Goal: Transaction & Acquisition: Purchase product/service

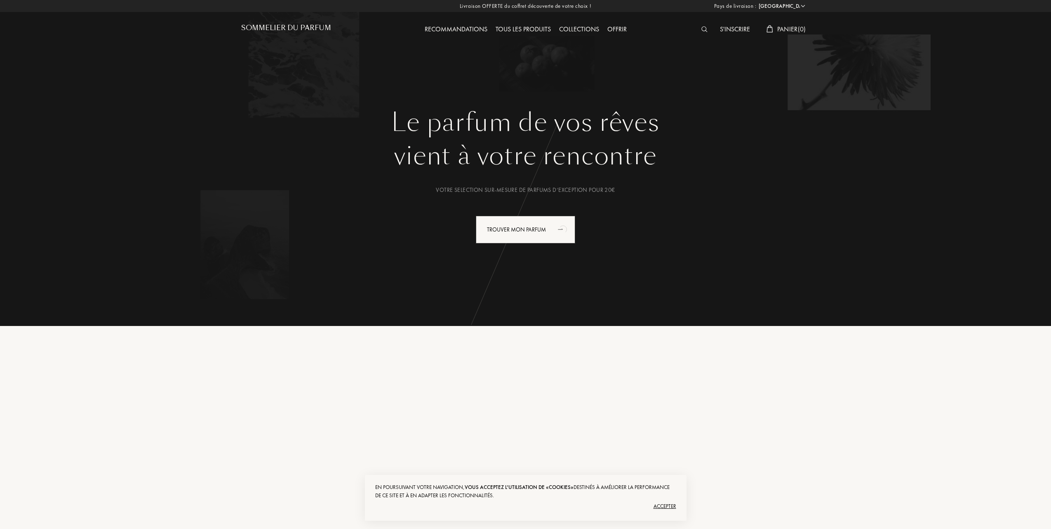
select select "FR"
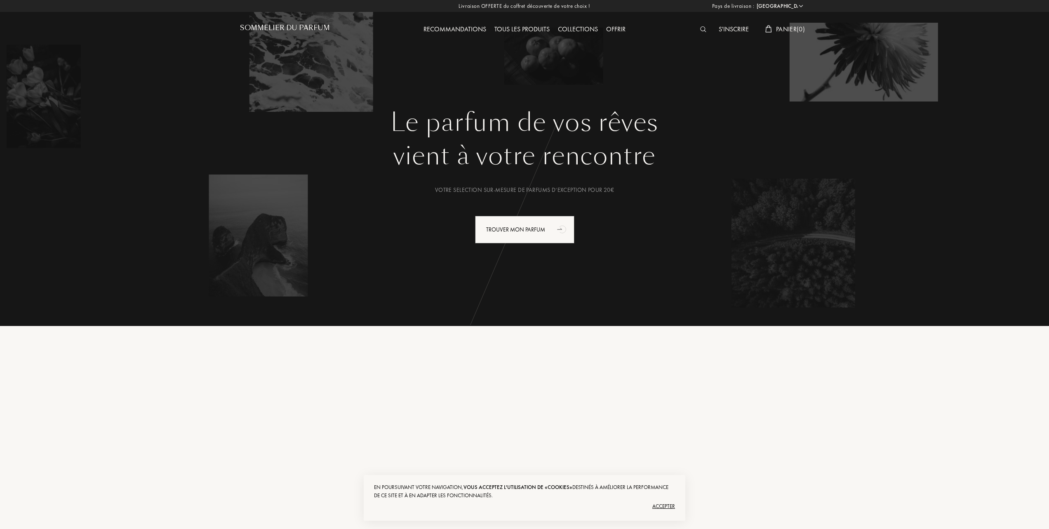
click at [784, 27] on span "Panier ( 0 )" at bounding box center [790, 29] width 29 height 9
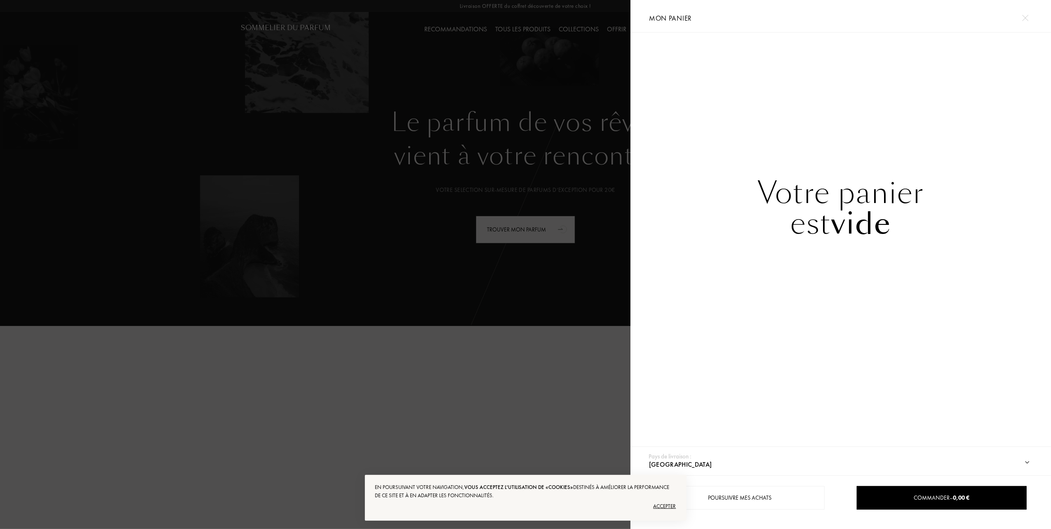
click at [523, 43] on div at bounding box center [315, 264] width 631 height 529
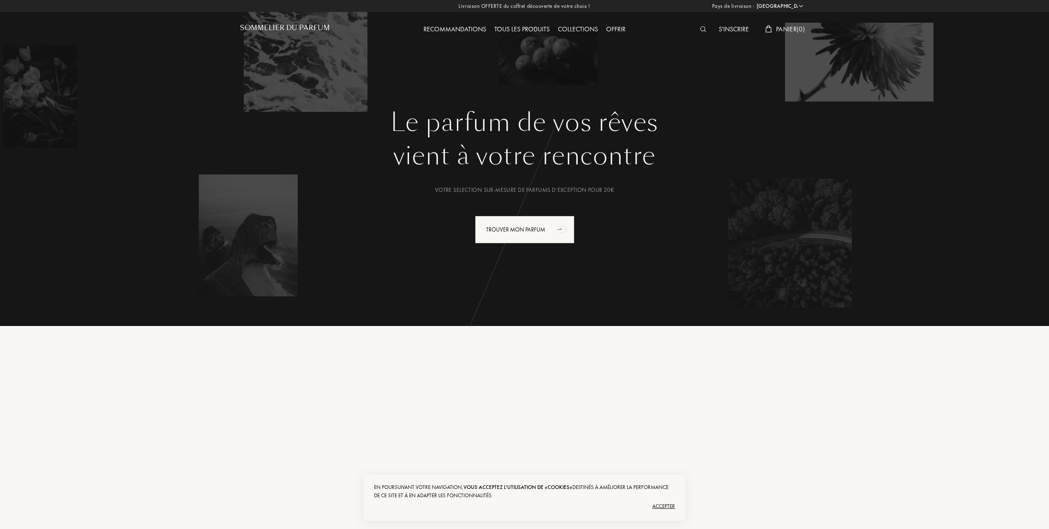
click at [532, 26] on div "Tous les produits" at bounding box center [522, 29] width 64 height 11
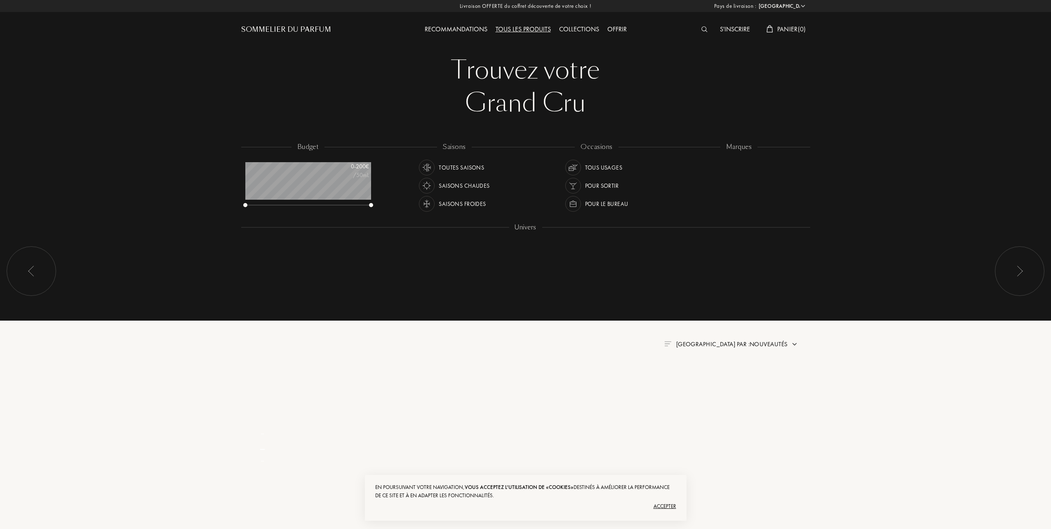
select select "FR"
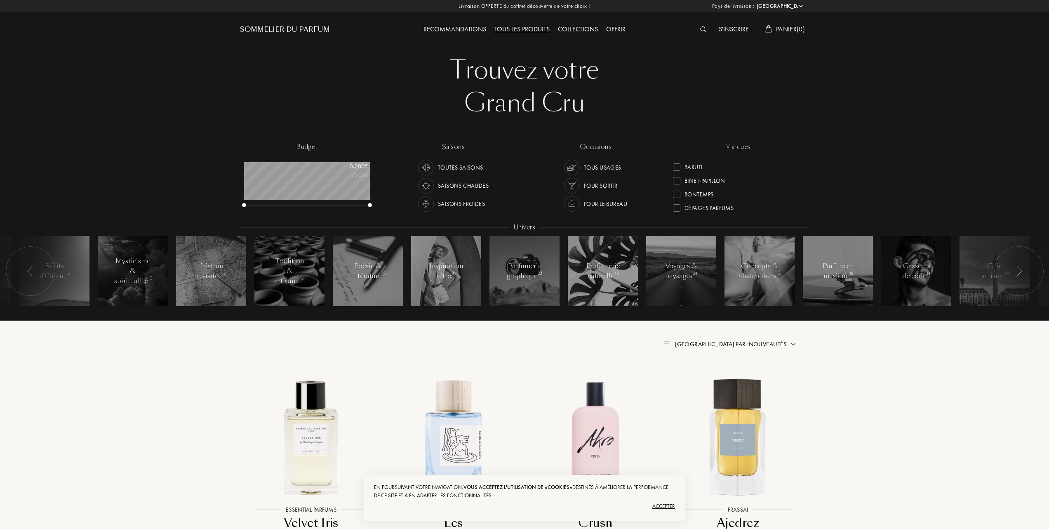
scroll to position [55, 0]
click at [774, 179] on div "Bontemps" at bounding box center [738, 175] width 130 height 14
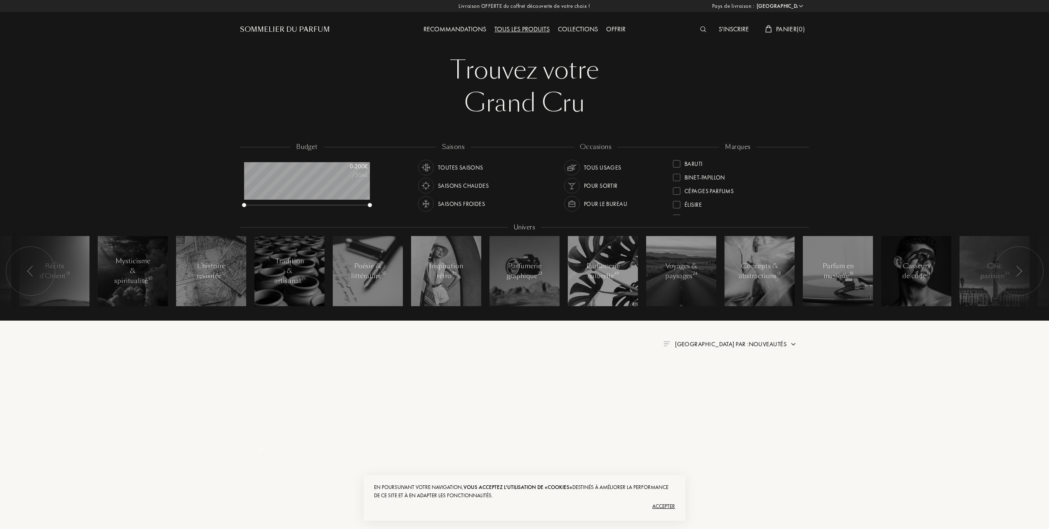
scroll to position [0, 0]
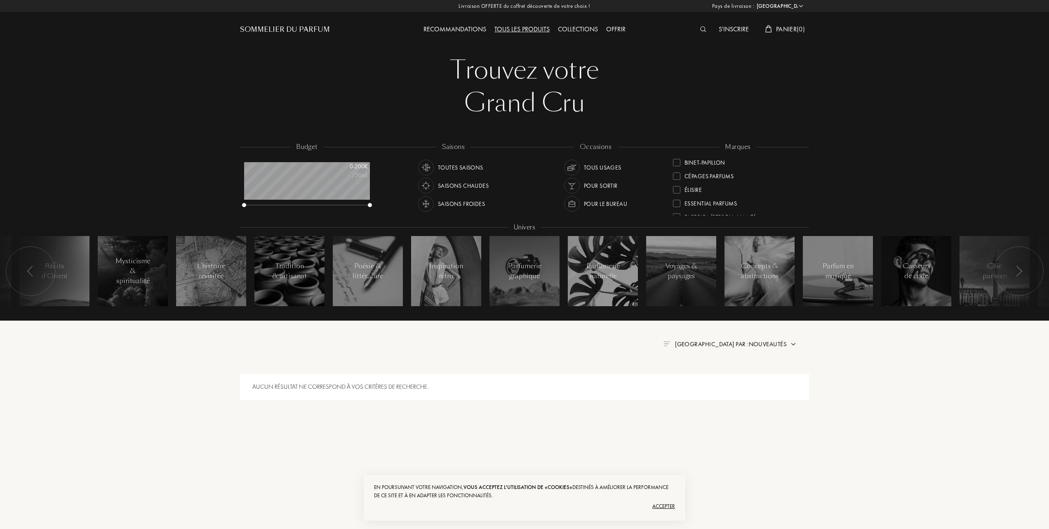
scroll to position [110, 0]
click at [678, 160] on div at bounding box center [676, 163] width 7 height 7
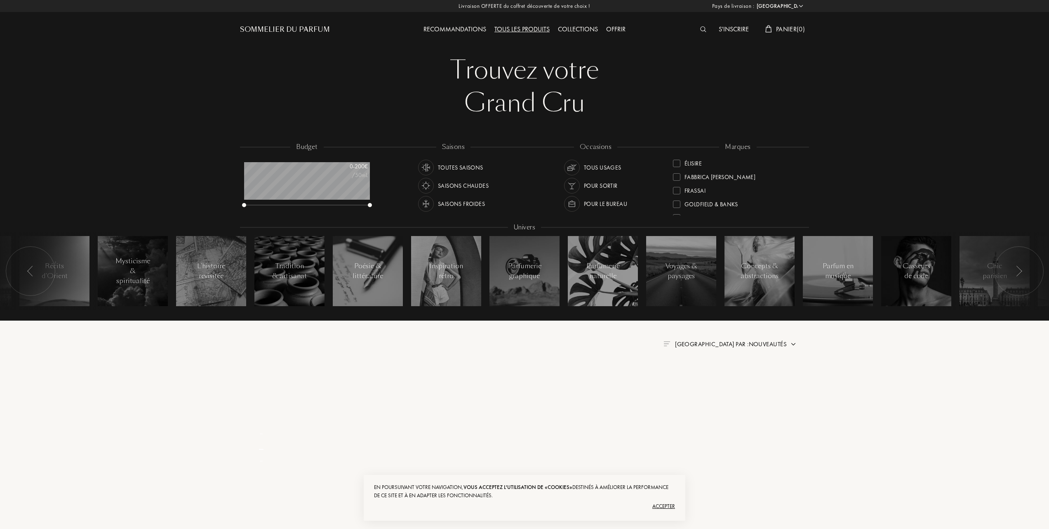
scroll to position [0, 0]
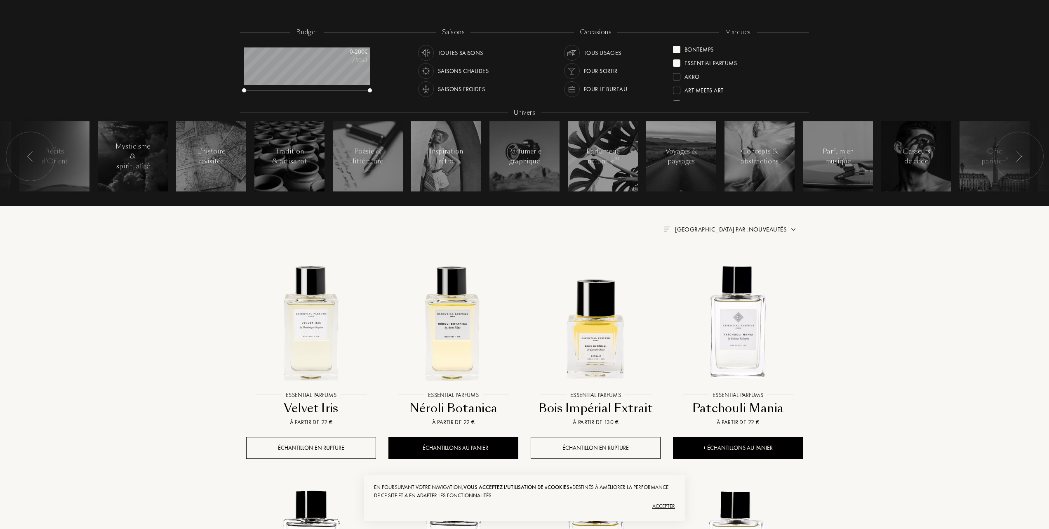
scroll to position [165, 0]
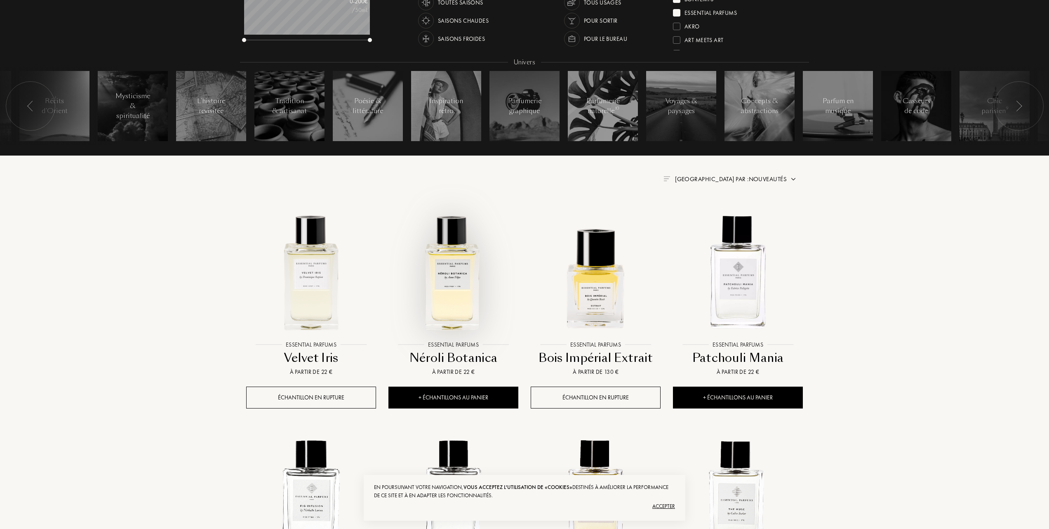
click at [449, 288] on img at bounding box center [453, 271] width 128 height 128
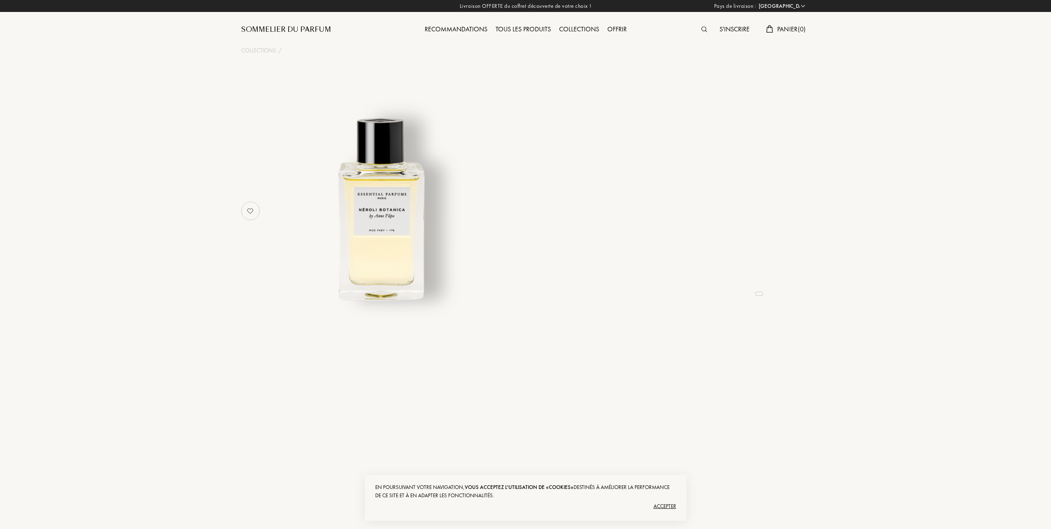
select select "FR"
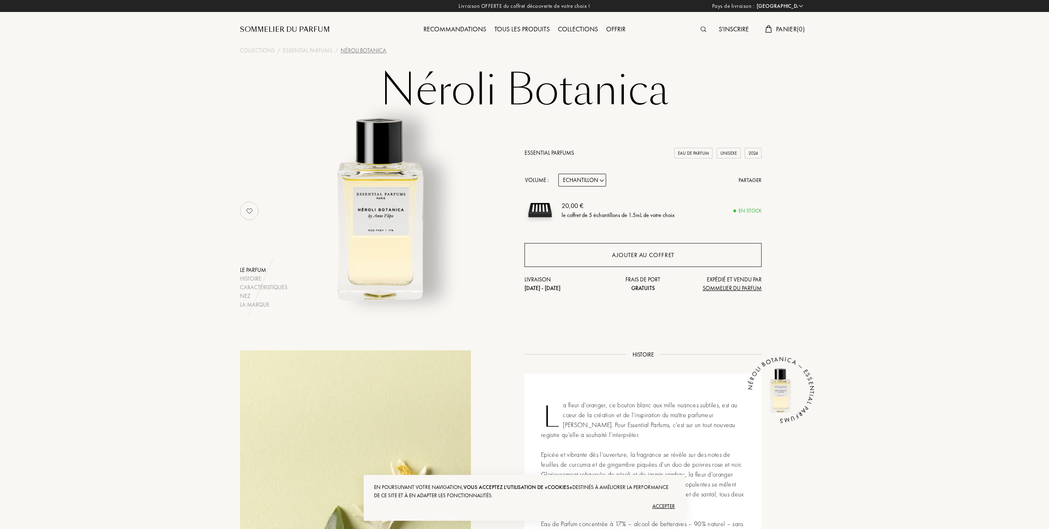
click at [643, 253] on div "Ajouter au coffret" at bounding box center [643, 254] width 62 height 9
click at [524, 28] on div "Tous les produits" at bounding box center [522, 29] width 64 height 11
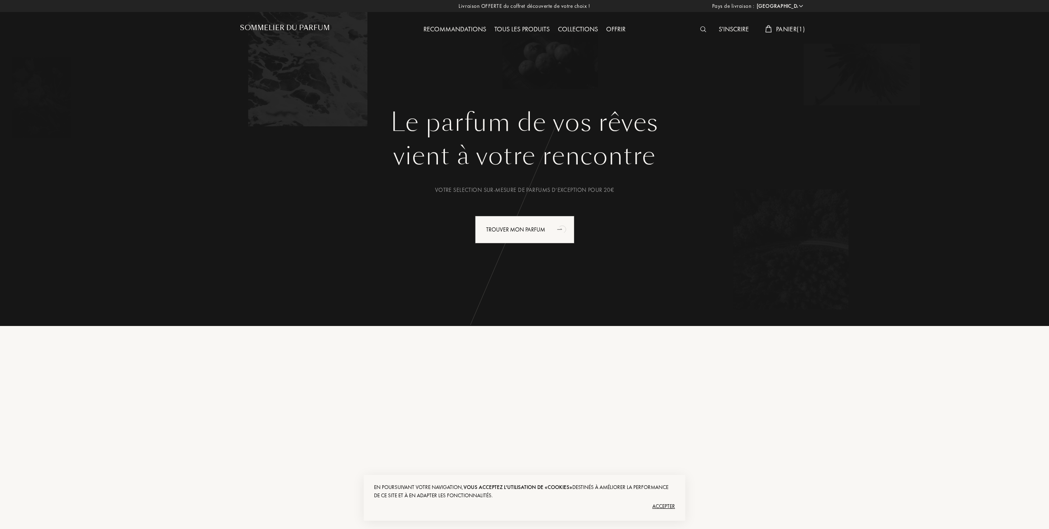
select select "FR"
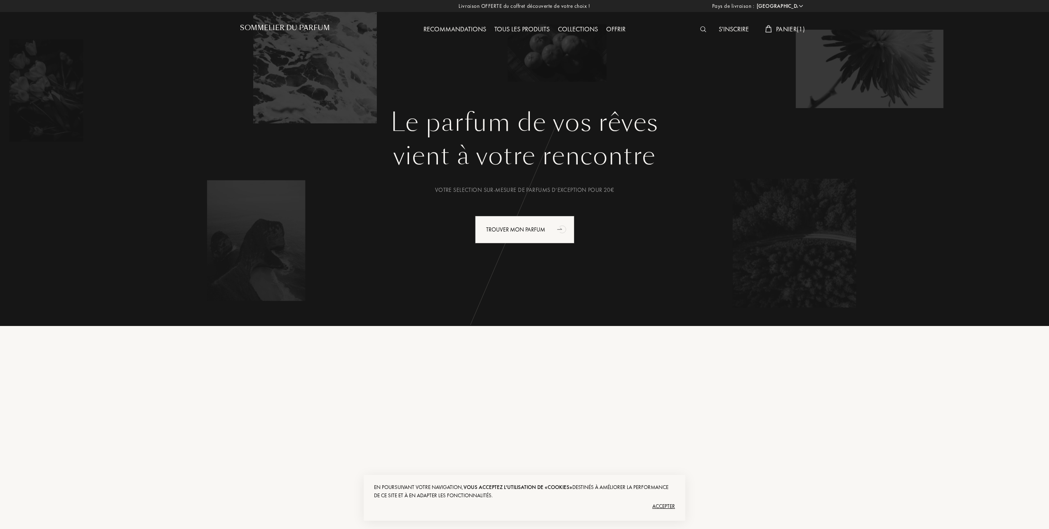
click at [782, 27] on span "Panier ( 1 )" at bounding box center [790, 29] width 29 height 9
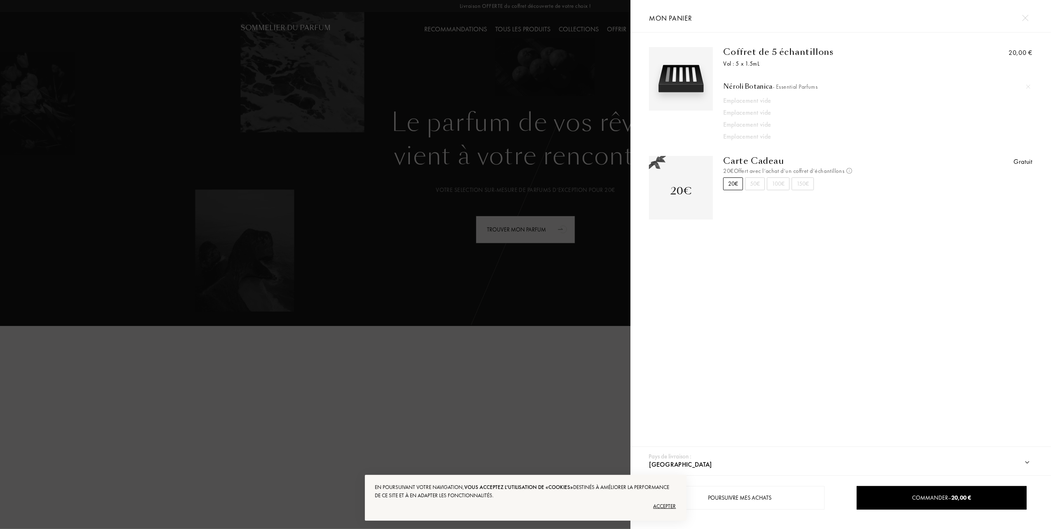
click at [424, 207] on div at bounding box center [315, 264] width 631 height 529
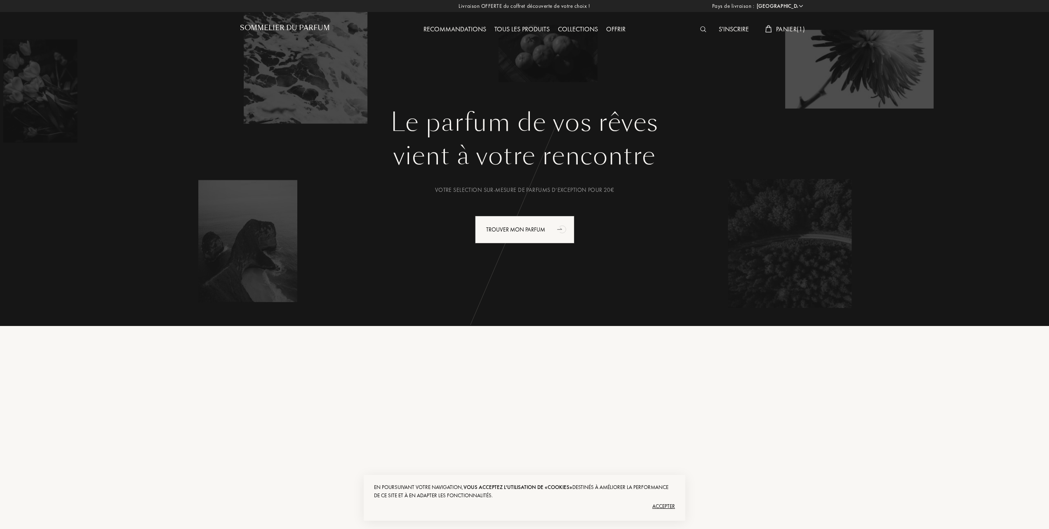
click at [530, 28] on div "Tous les produits" at bounding box center [522, 29] width 64 height 11
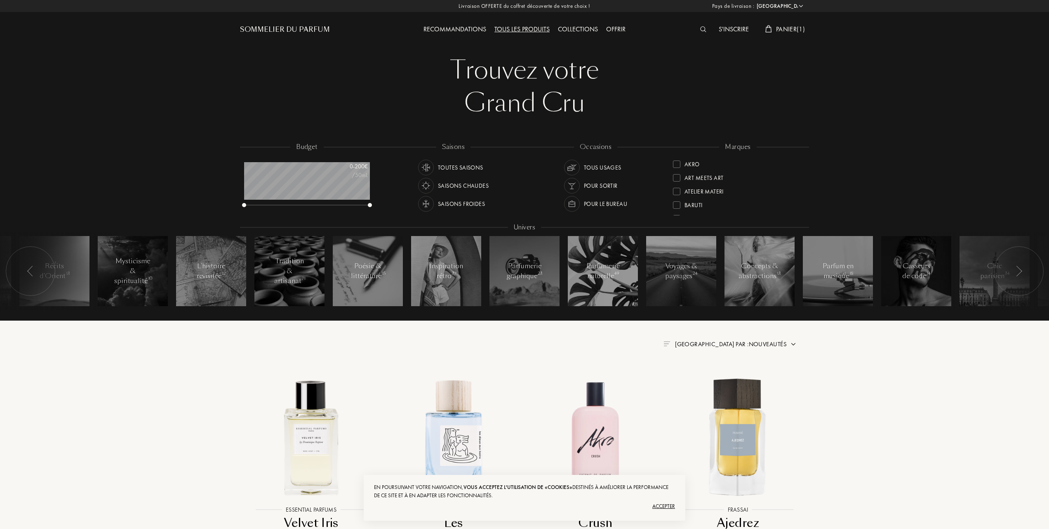
select select "FR"
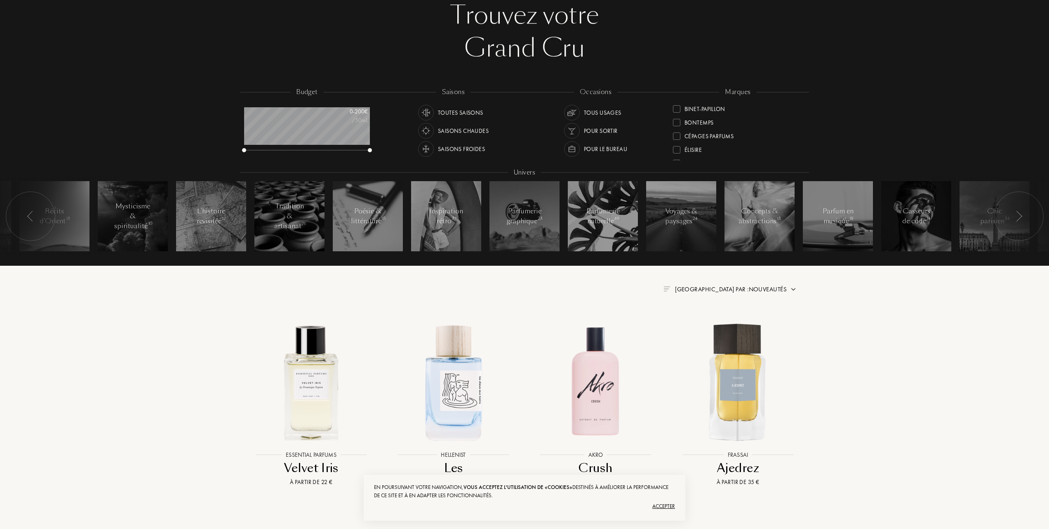
scroll to position [110, 0]
click at [678, 105] on div at bounding box center [676, 108] width 7 height 7
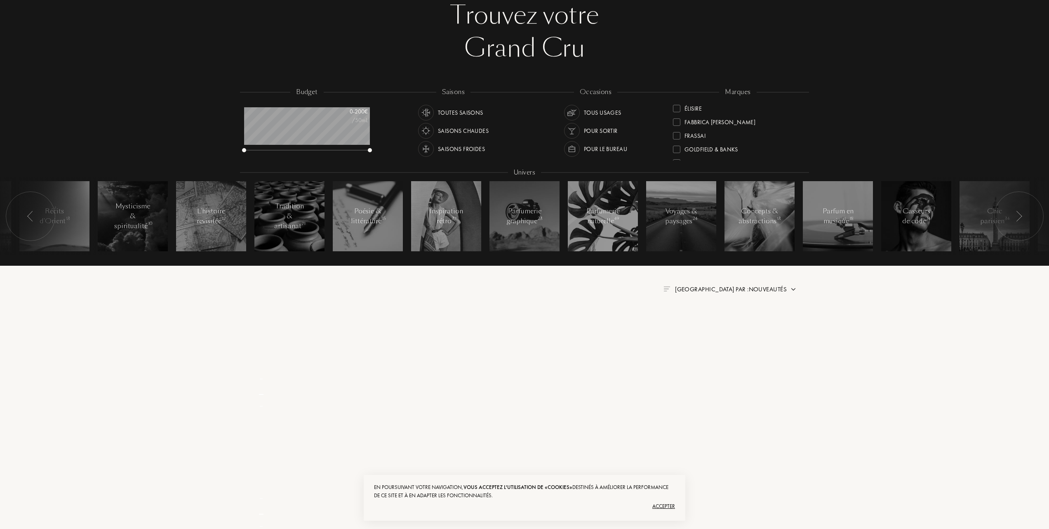
scroll to position [0, 0]
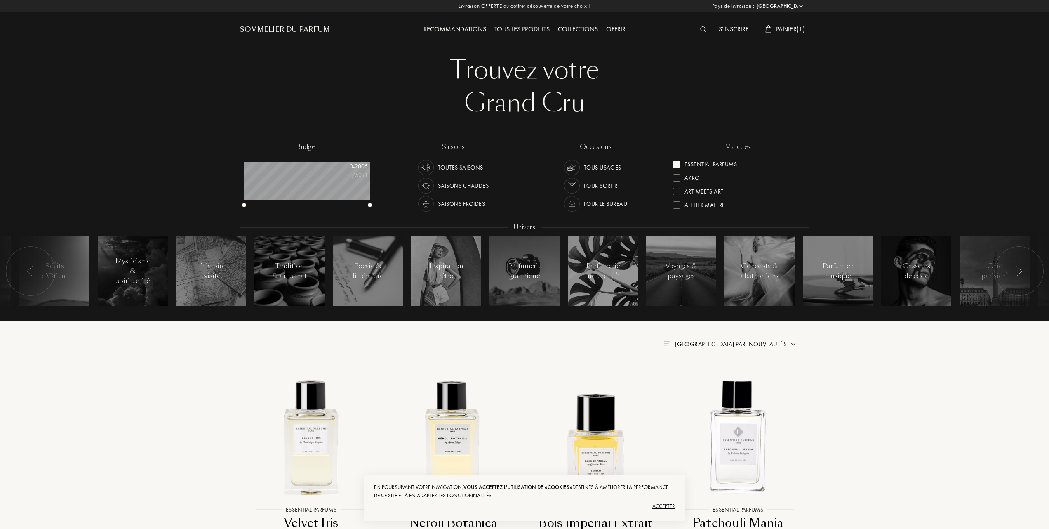
click at [789, 27] on span "Panier ( 1 )" at bounding box center [790, 29] width 29 height 9
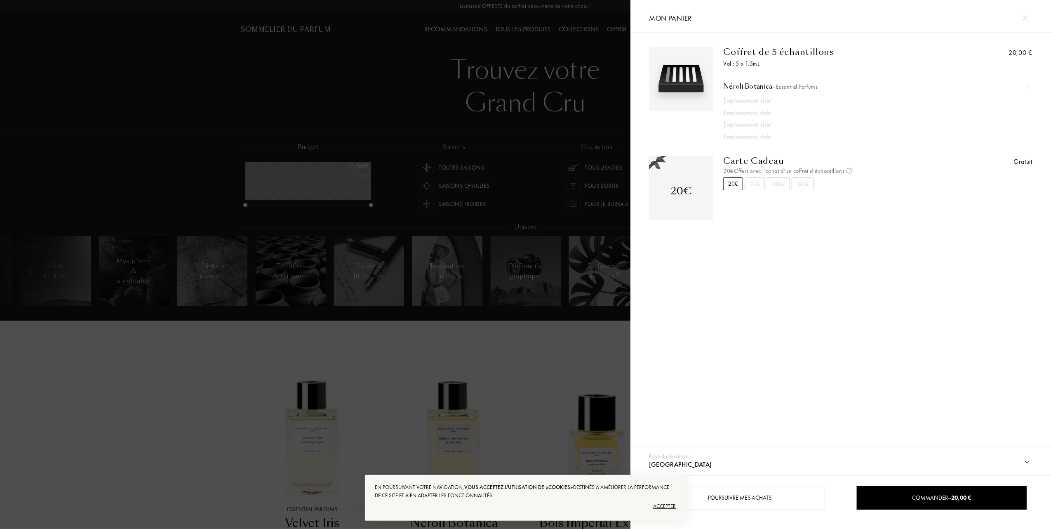
click at [1028, 85] on img at bounding box center [1029, 87] width 4 height 4
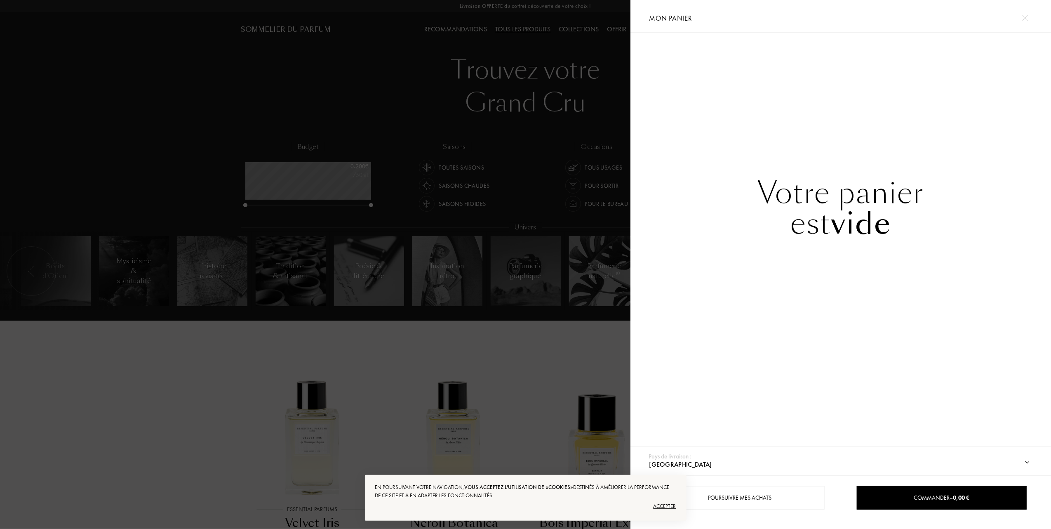
click at [164, 378] on div at bounding box center [315, 264] width 631 height 529
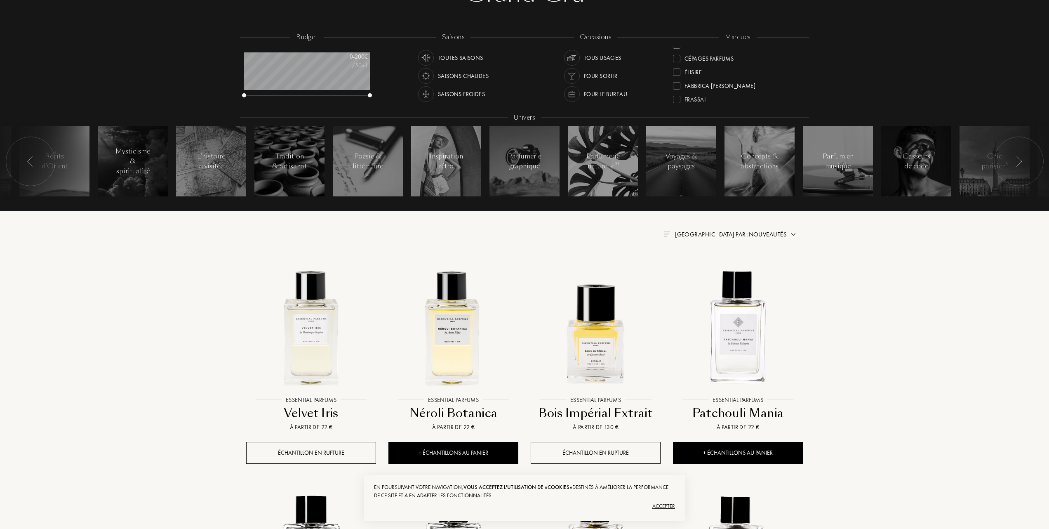
scroll to position [110, 0]
click at [677, 78] on div at bounding box center [676, 80] width 7 height 7
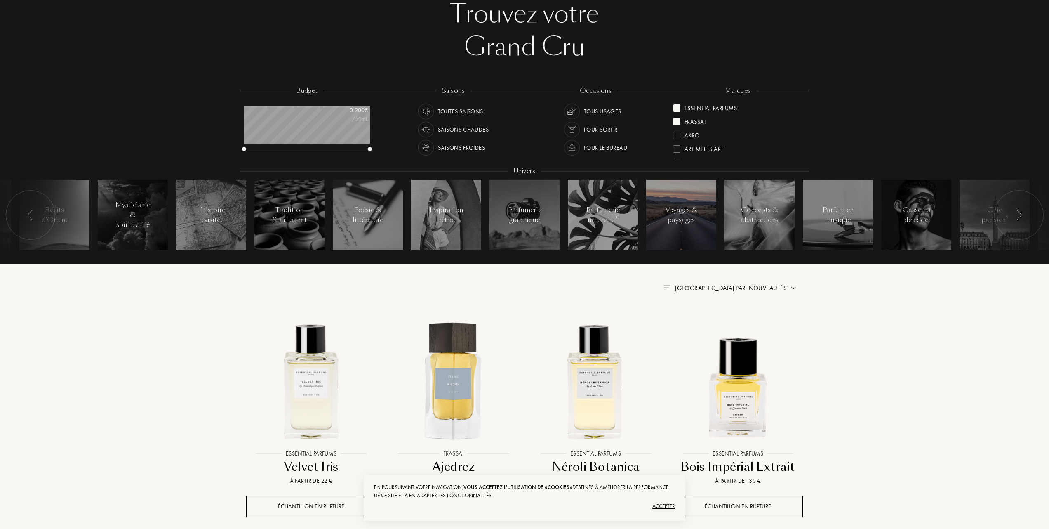
scroll to position [55, 0]
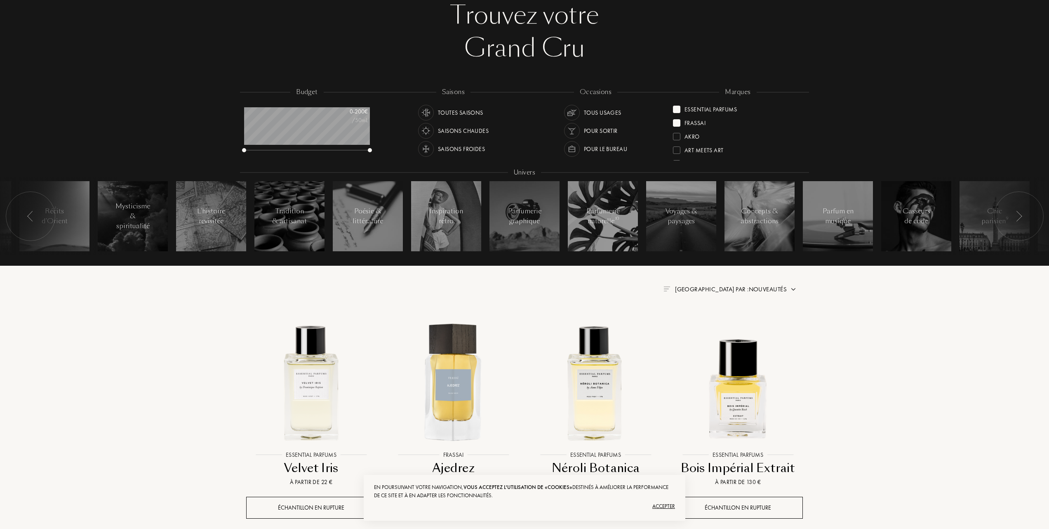
click at [679, 107] on div at bounding box center [676, 109] width 7 height 7
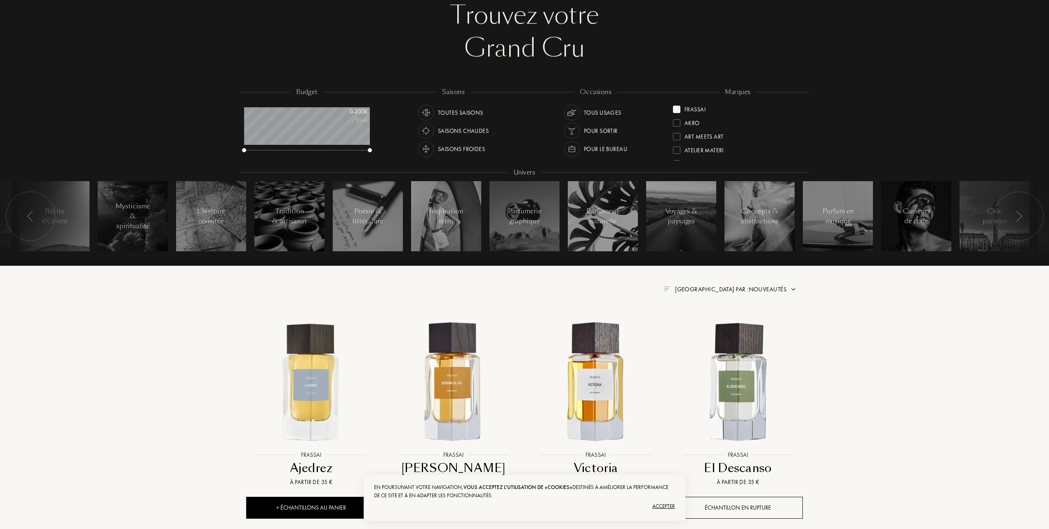
click at [749, 285] on div "Trier par : Nouveautés" at bounding box center [731, 289] width 112 height 9
click at [708, 325] on div at bounding box center [711, 325] width 6 height 6
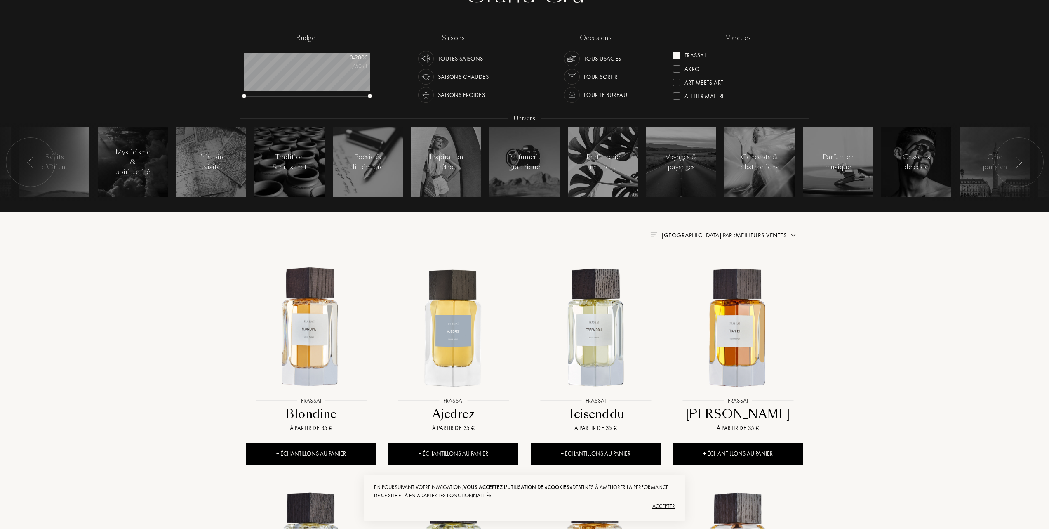
scroll to position [110, 0]
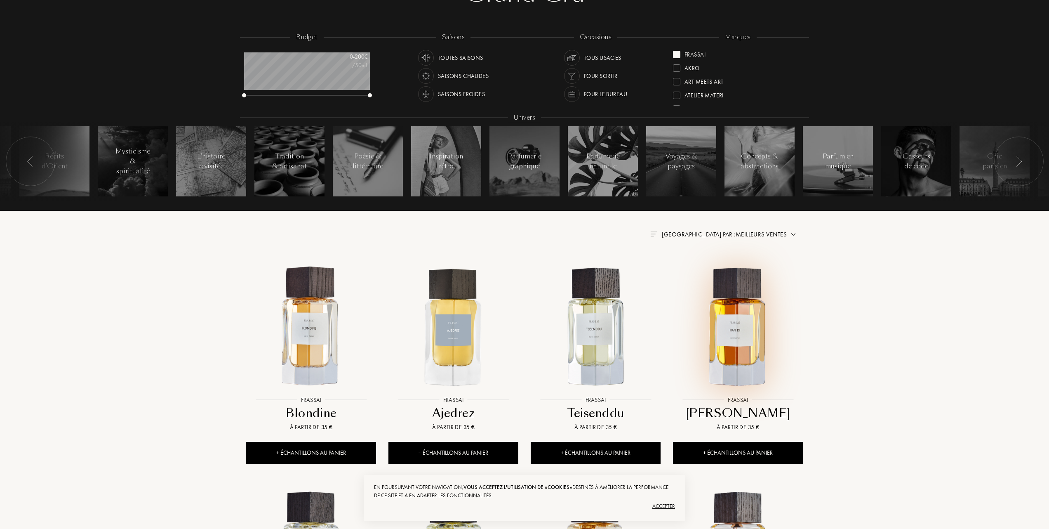
click at [726, 331] on img at bounding box center [738, 327] width 128 height 128
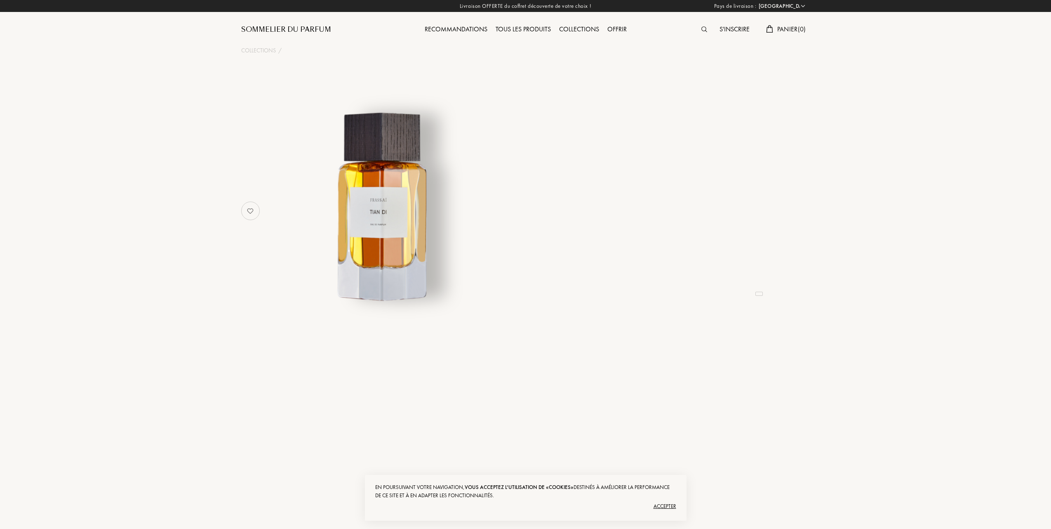
select select "FR"
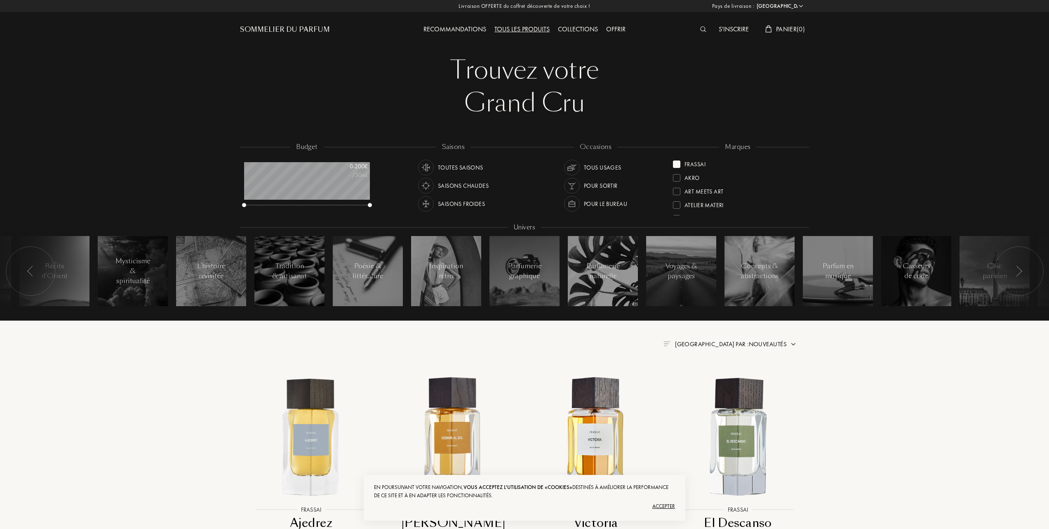
select select "FR"
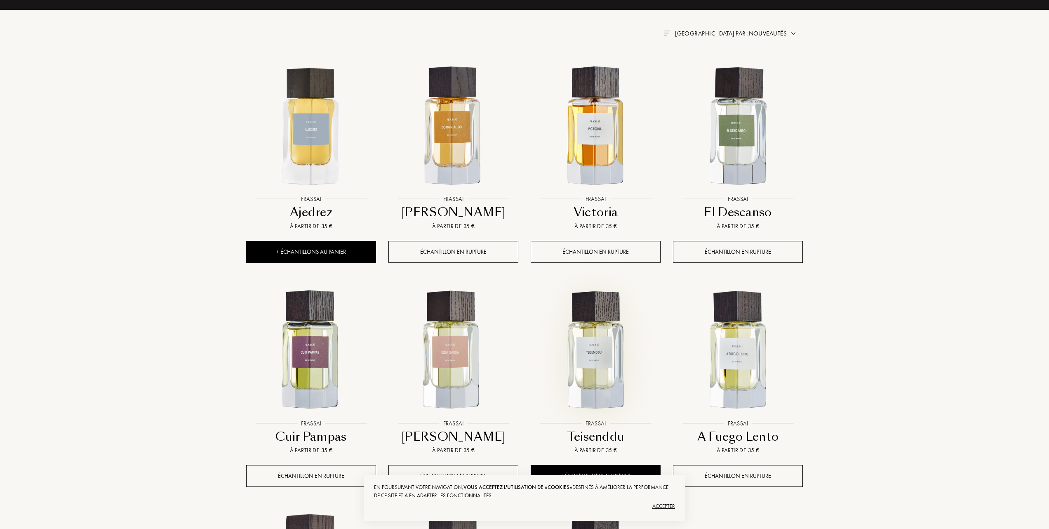
scroll to position [330, 0]
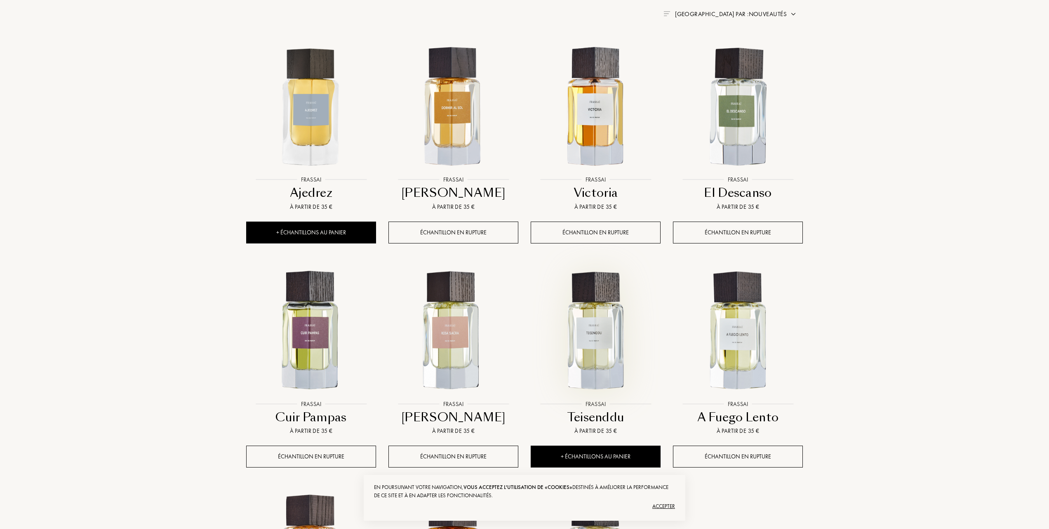
click at [593, 330] on img at bounding box center [596, 331] width 128 height 128
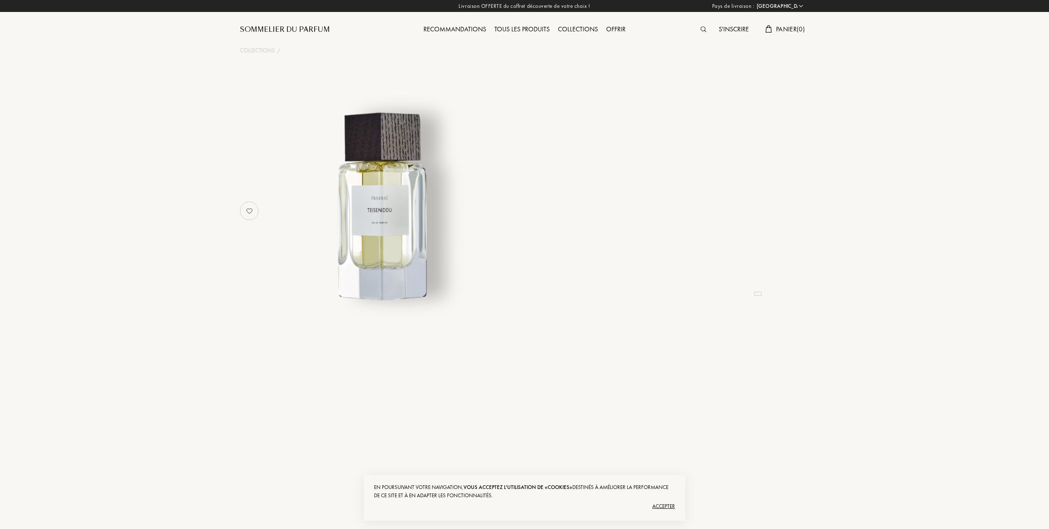
select select "FR"
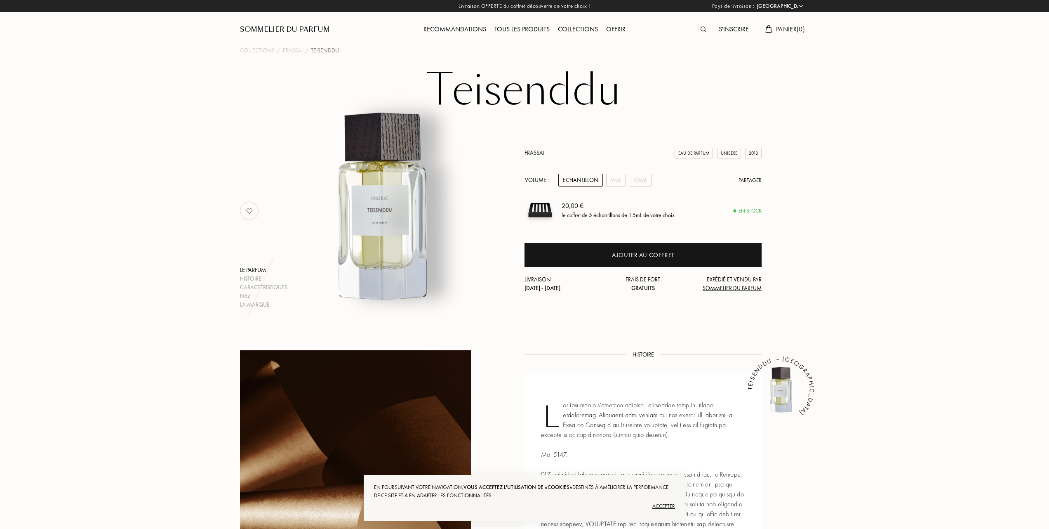
scroll to position [55, 0]
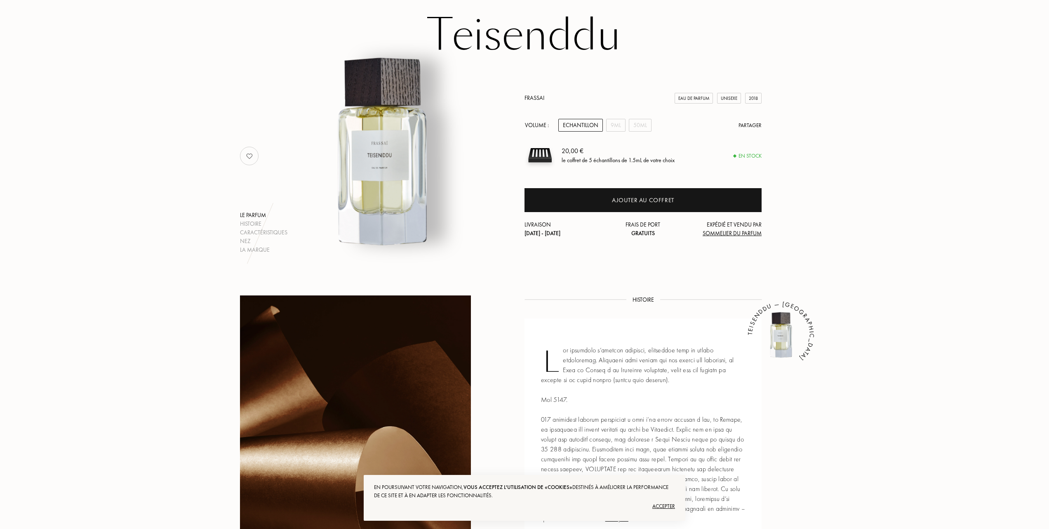
click at [664, 504] on div "Accepter" at bounding box center [524, 505] width 301 height 13
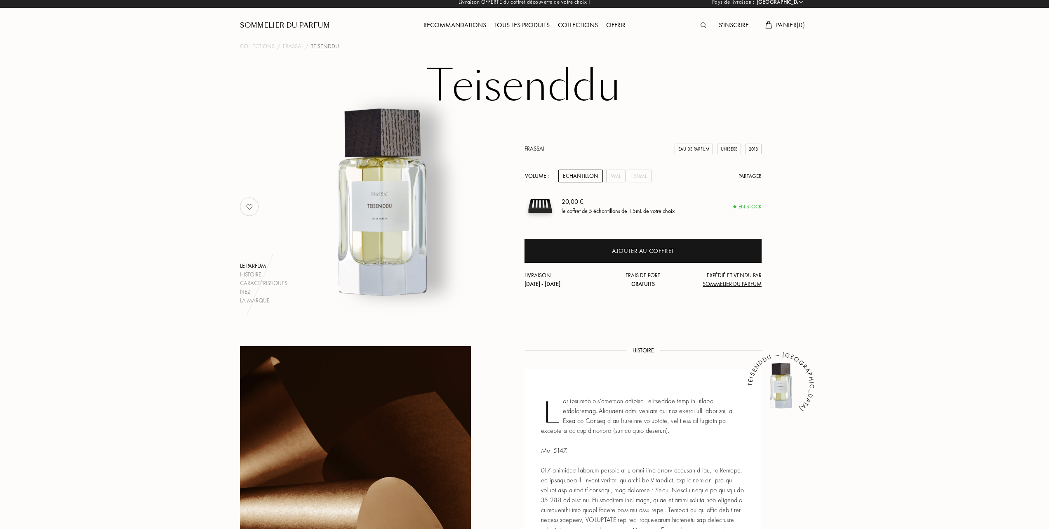
scroll to position [0, 0]
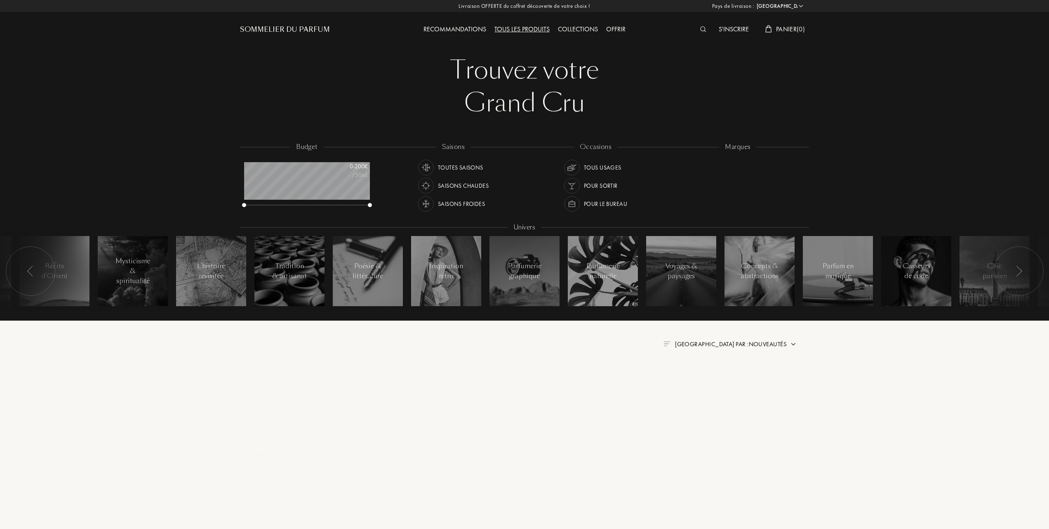
select select "FR"
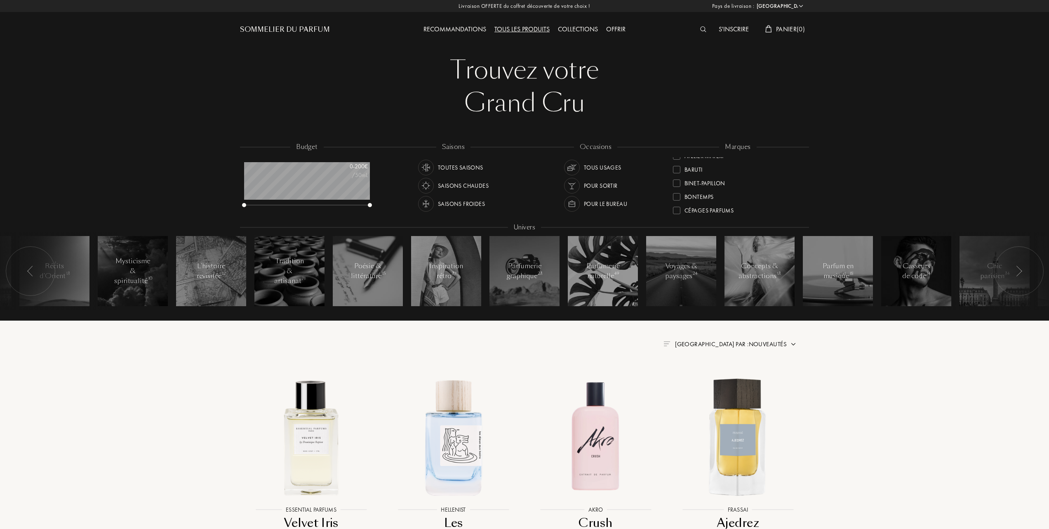
scroll to position [55, 0]
click at [674, 202] on div at bounding box center [676, 204] width 7 height 7
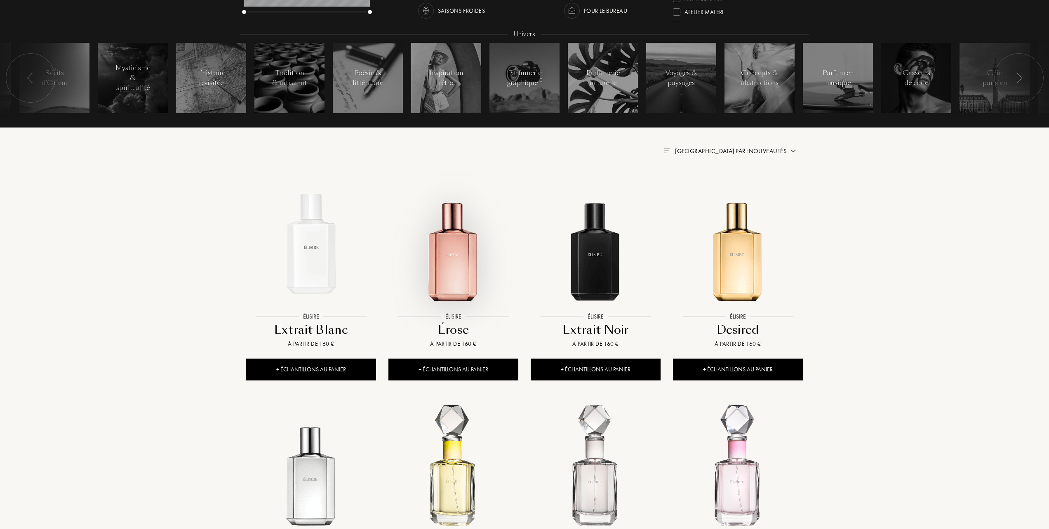
scroll to position [220, 0]
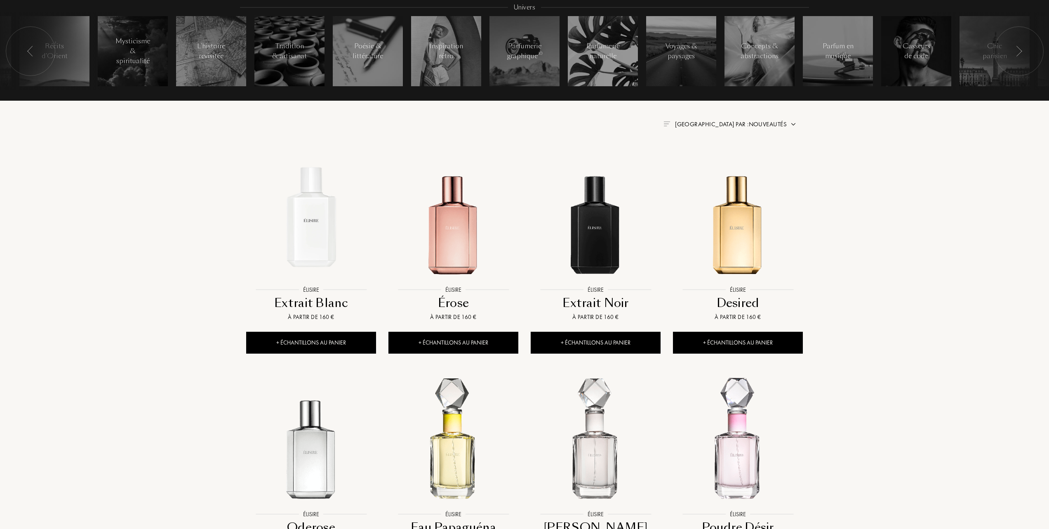
click at [741, 122] on span "Trier par : Nouveautés" at bounding box center [731, 124] width 112 height 8
click at [711, 161] on div at bounding box center [711, 160] width 6 height 6
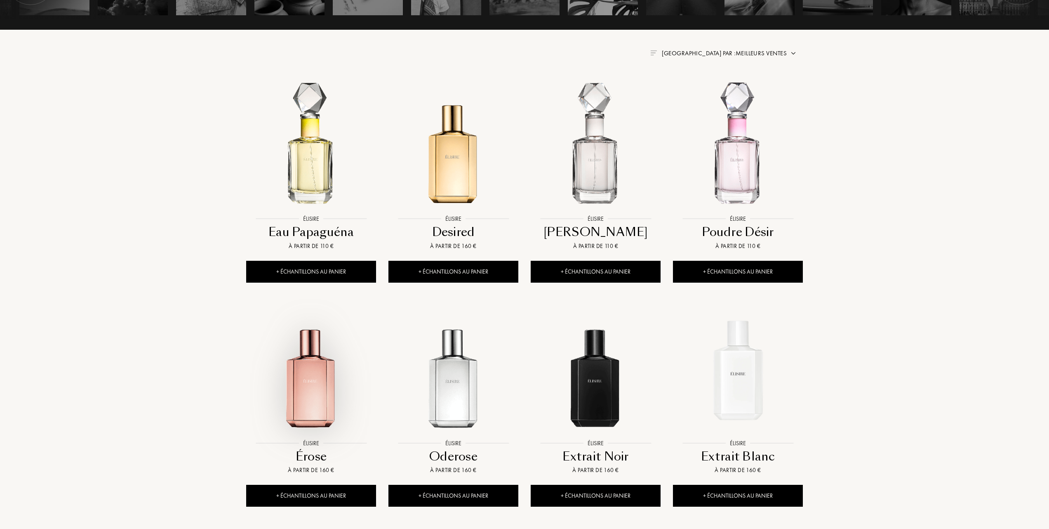
scroll to position [220, 0]
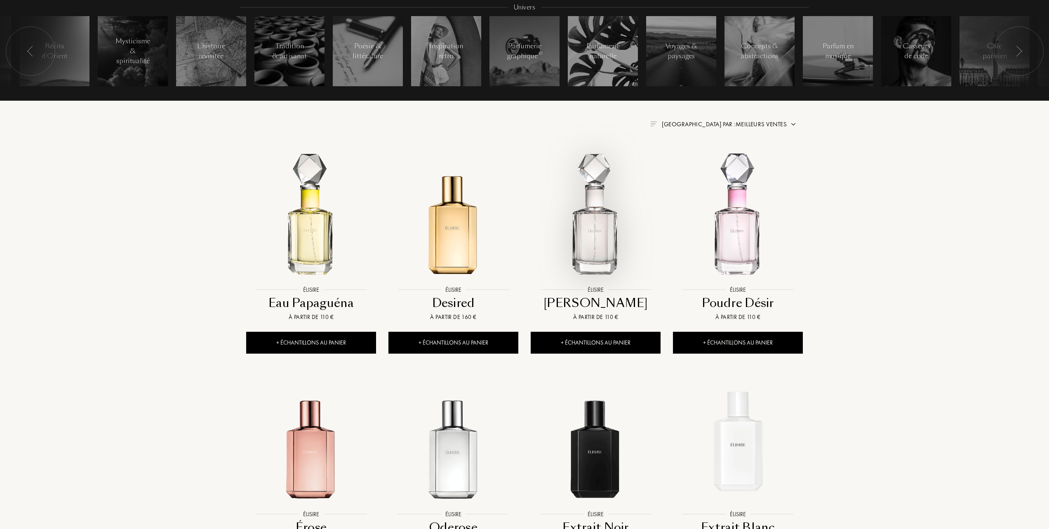
click at [603, 243] on img at bounding box center [596, 217] width 128 height 128
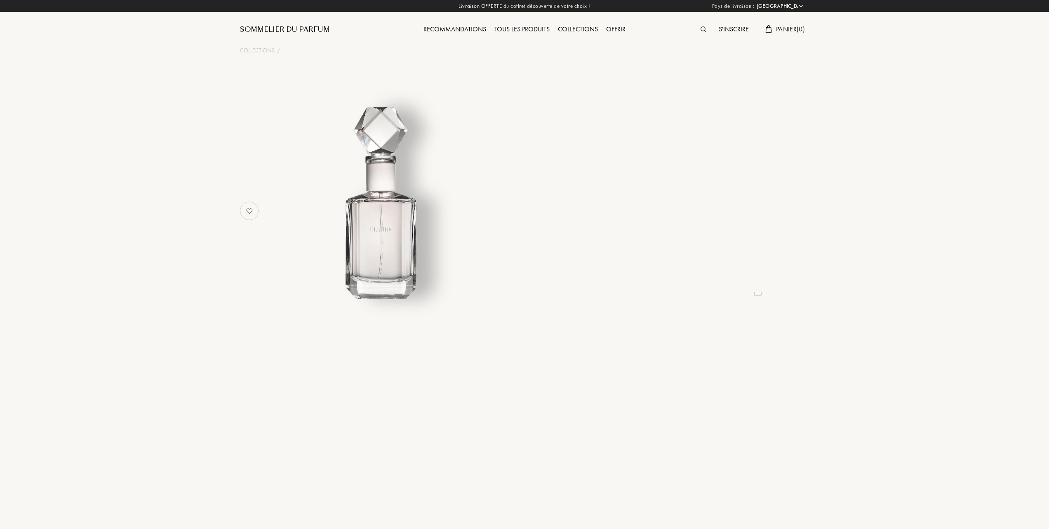
select select "FR"
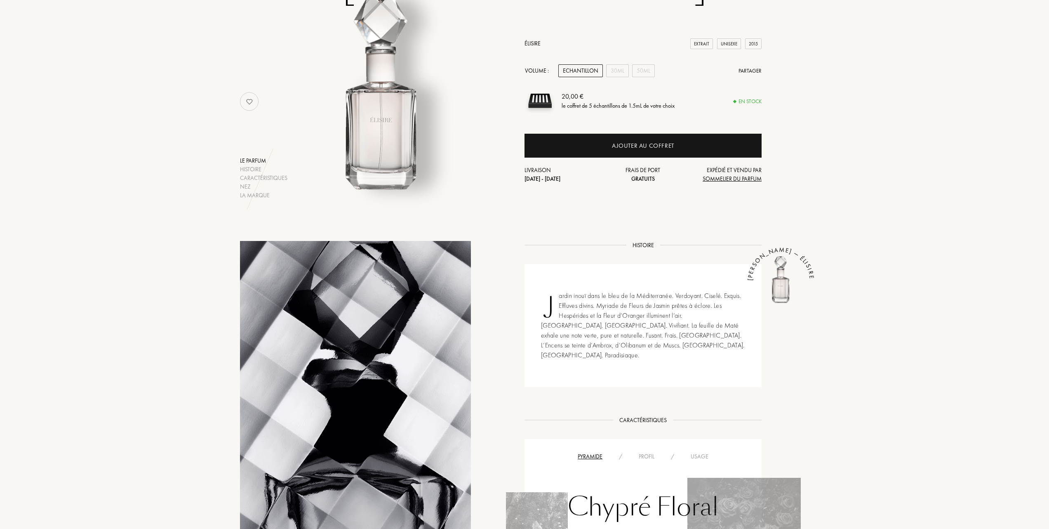
scroll to position [110, 0]
click at [699, 452] on div "Usage" at bounding box center [700, 456] width 34 height 9
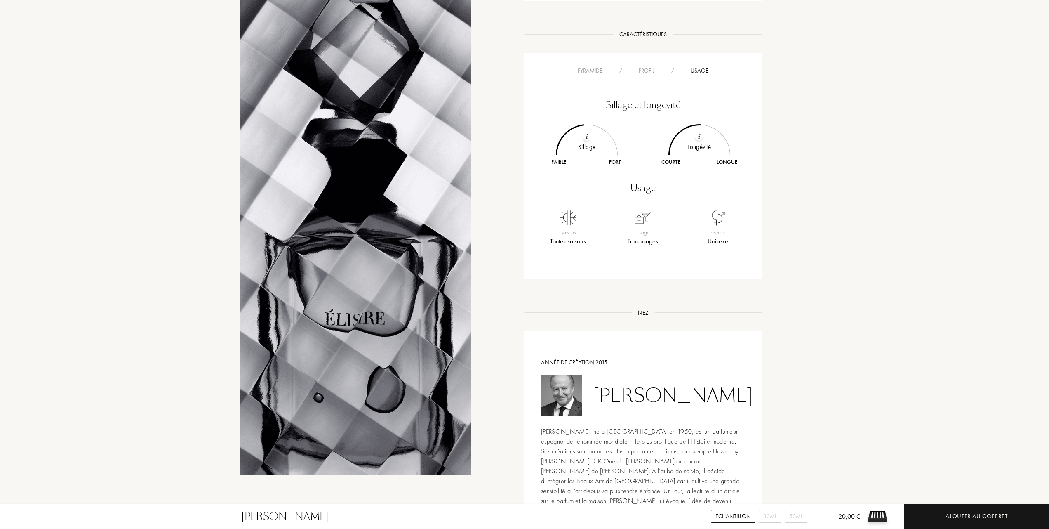
scroll to position [275, 0]
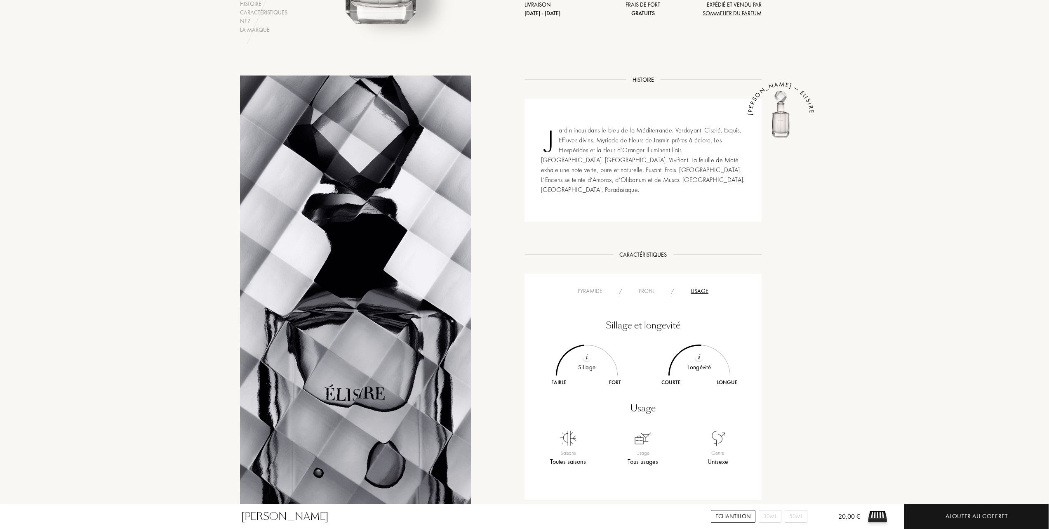
click at [596, 273] on div "Pyramide / Profil / Usage Sillage et longevité Sillage Faible Fort Longévité Co…" at bounding box center [643, 386] width 237 height 226
click at [594, 287] on div "Pyramide" at bounding box center [590, 291] width 41 height 9
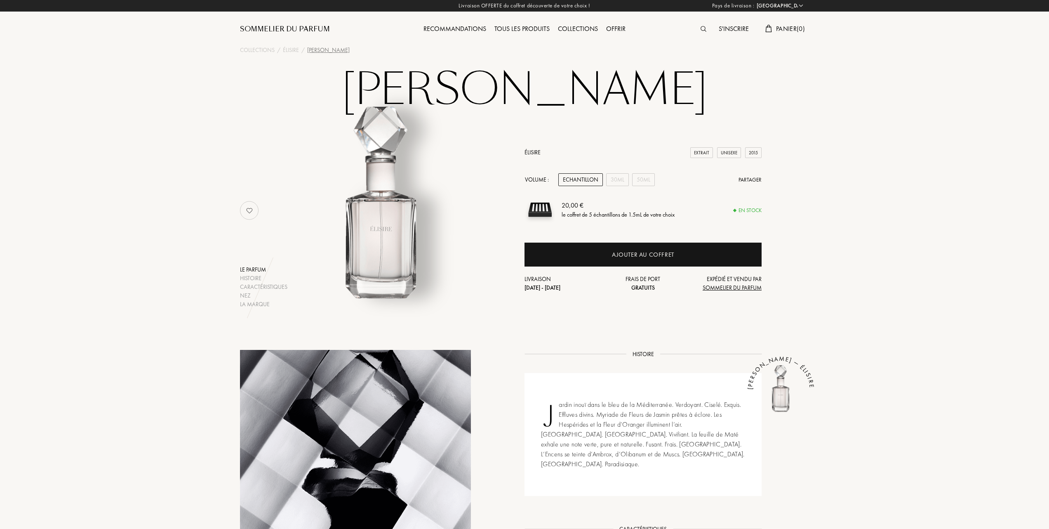
scroll to position [0, 0]
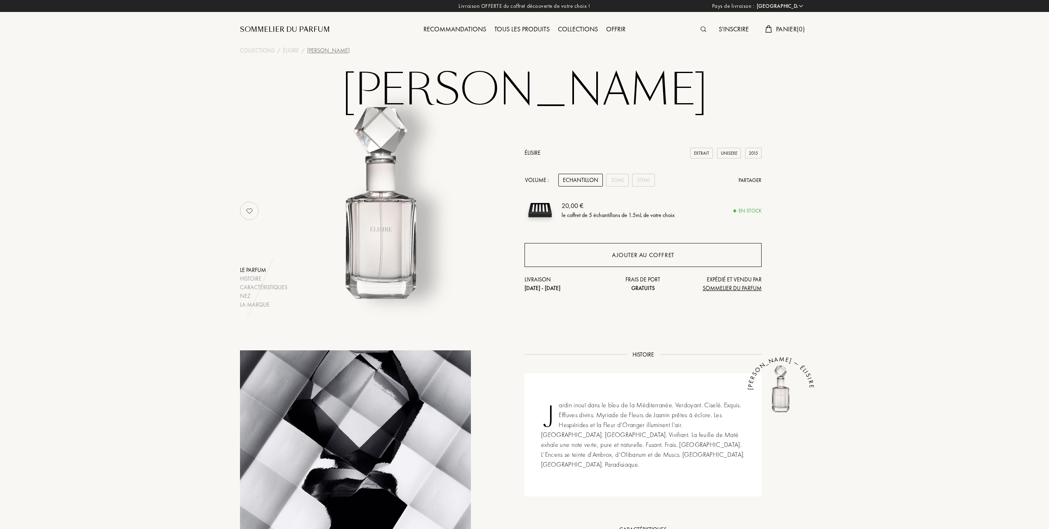
click at [654, 254] on div "Ajouter au coffret" at bounding box center [643, 254] width 62 height 9
click at [510, 28] on div "Tous les produits" at bounding box center [522, 29] width 64 height 11
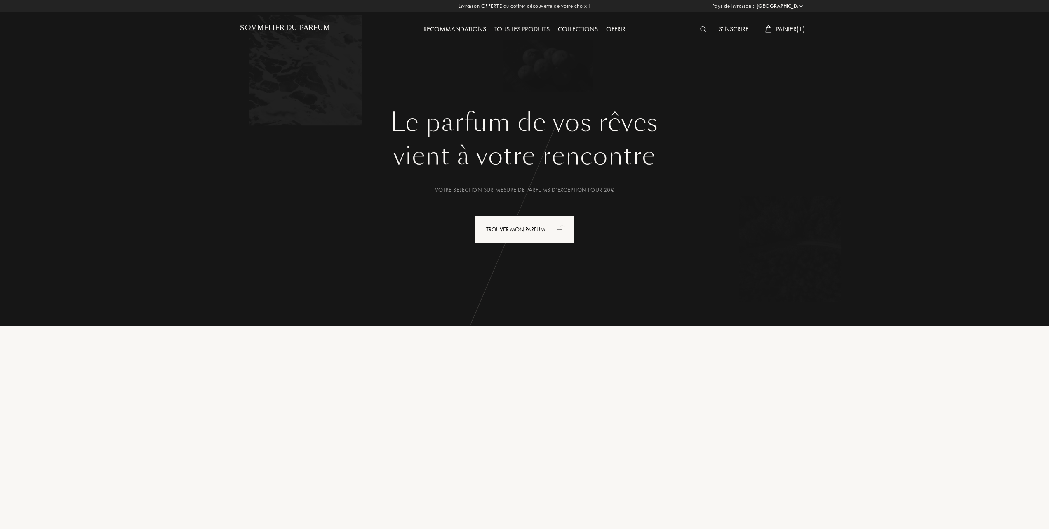
select select "FR"
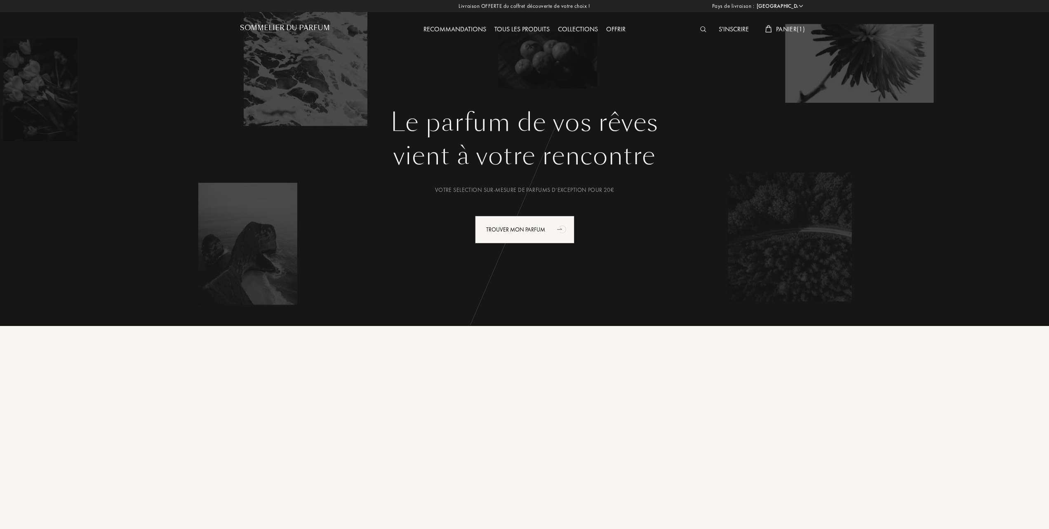
click at [528, 25] on div "Tous les produits" at bounding box center [522, 29] width 64 height 11
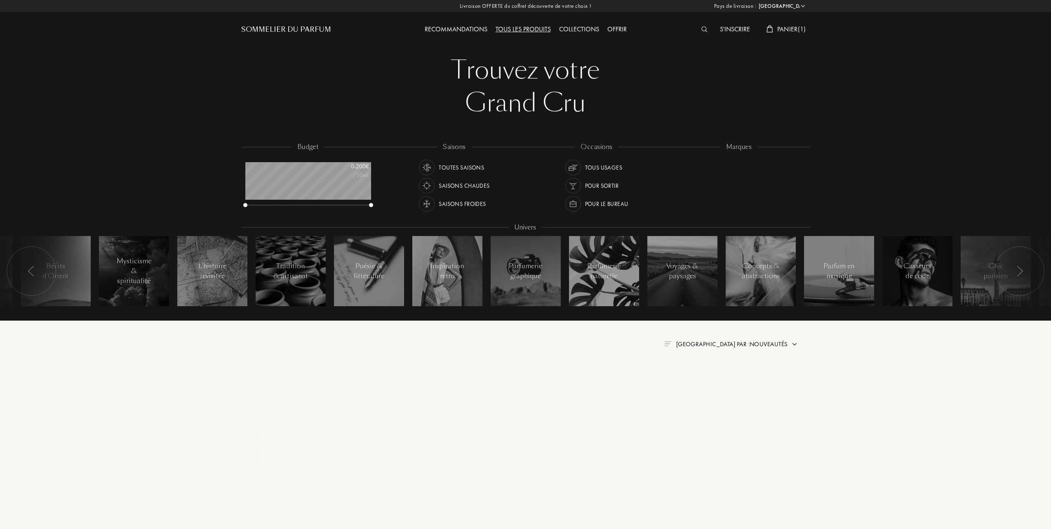
select select "FR"
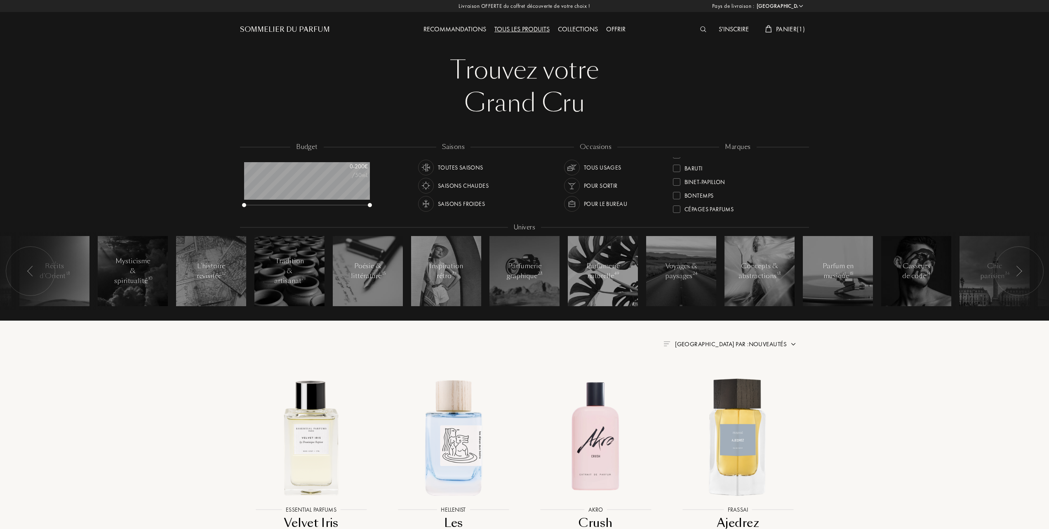
scroll to position [55, 0]
click at [676, 202] on div at bounding box center [676, 204] width 7 height 7
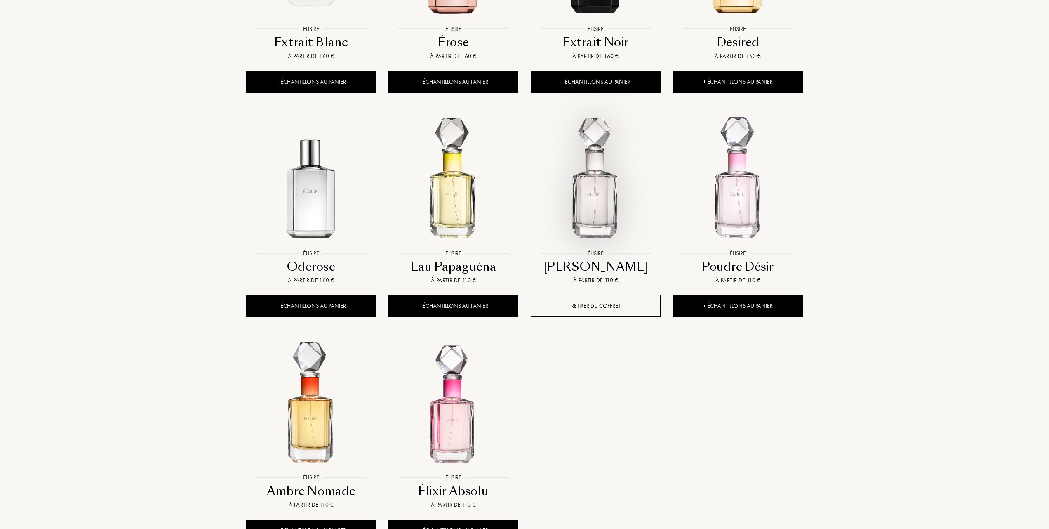
scroll to position [605, 0]
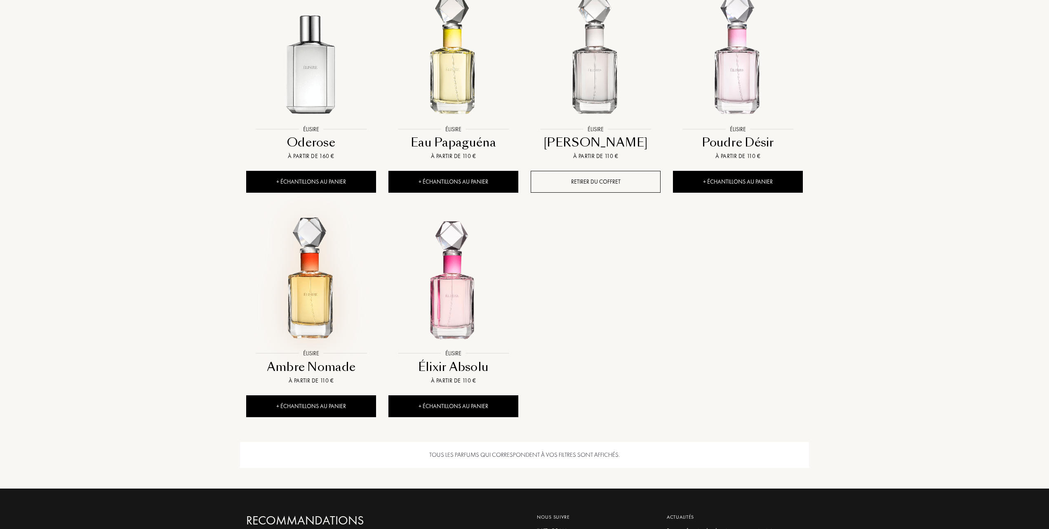
click at [323, 304] on img at bounding box center [311, 280] width 128 height 128
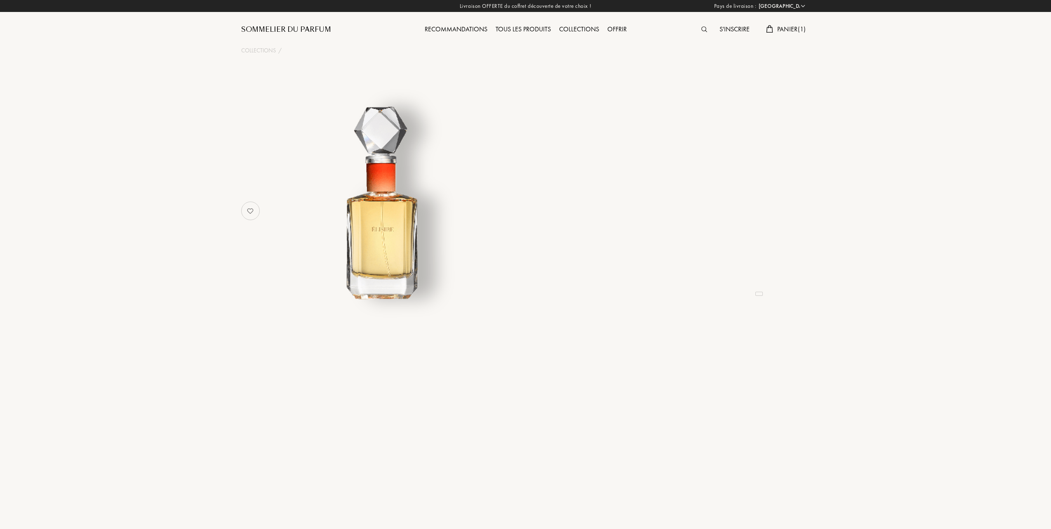
select select "FR"
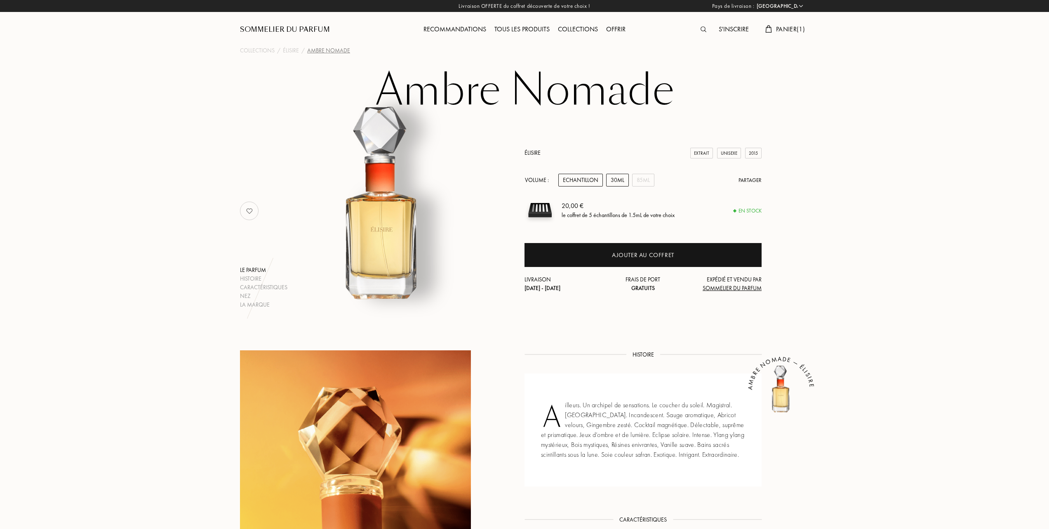
click at [627, 181] on div "30mL" at bounding box center [617, 180] width 23 height 13
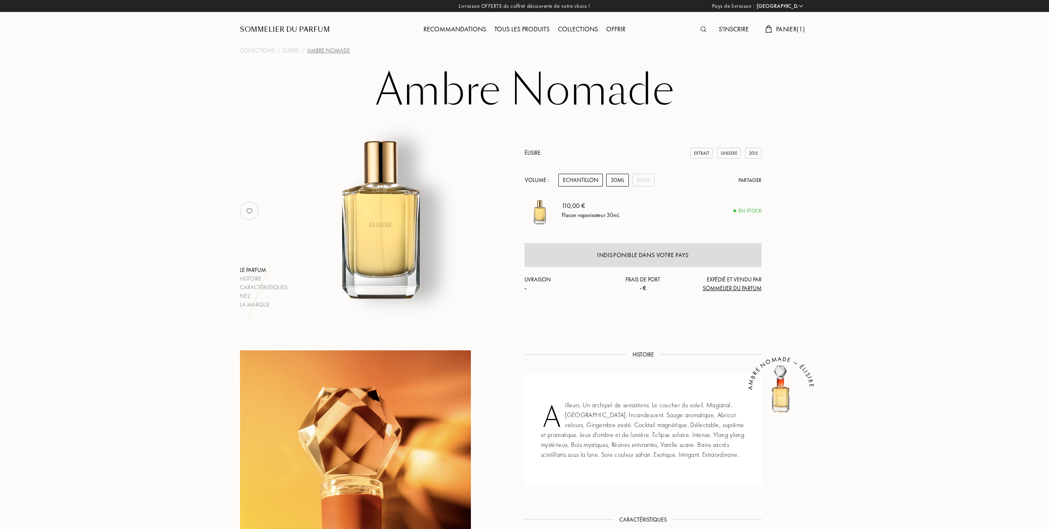
click at [575, 180] on div "Echantillon" at bounding box center [580, 180] width 45 height 13
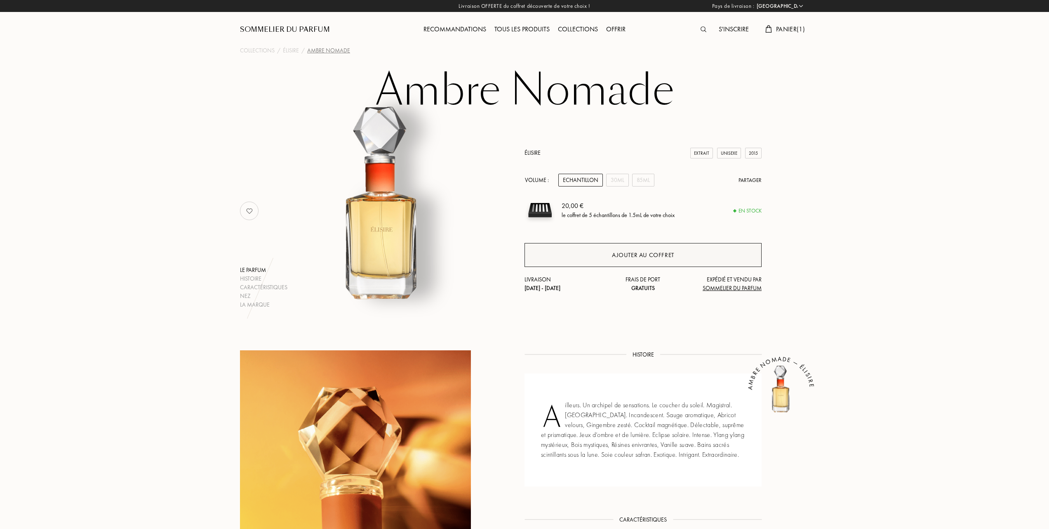
click at [612, 252] on div "Ajouter au coffret" at bounding box center [643, 254] width 62 height 9
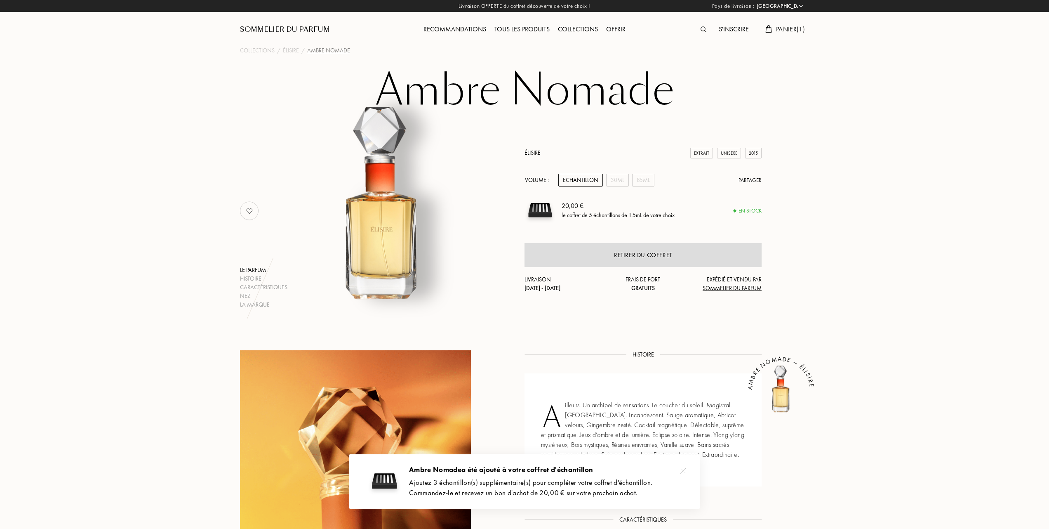
click at [782, 28] on span "Panier ( 1 )" at bounding box center [790, 29] width 29 height 9
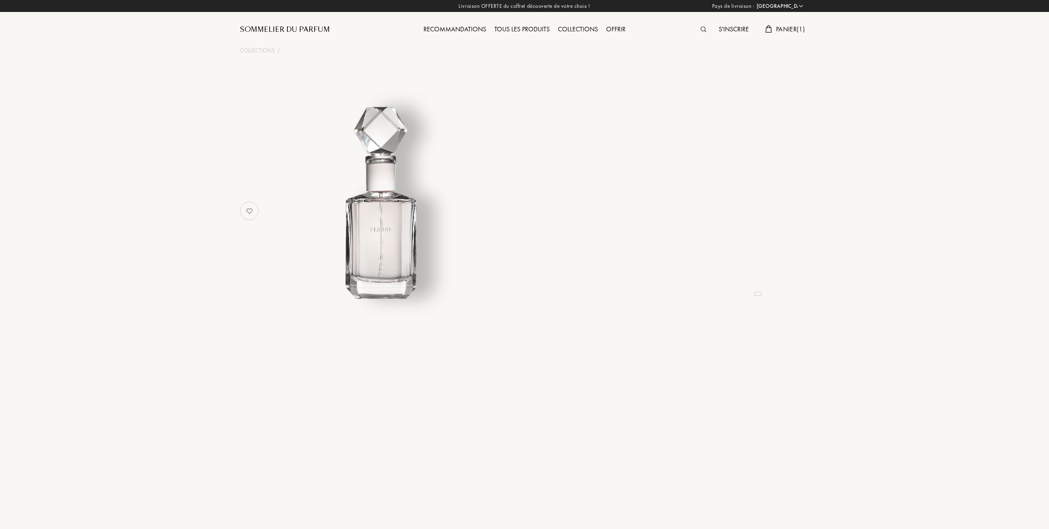
select select "FR"
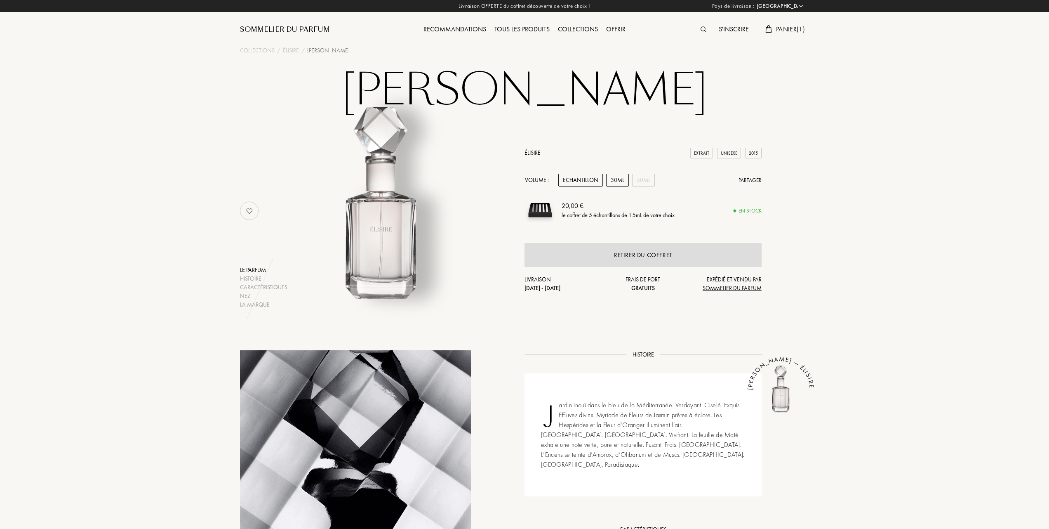
click at [617, 177] on div "30mL" at bounding box center [617, 180] width 23 height 13
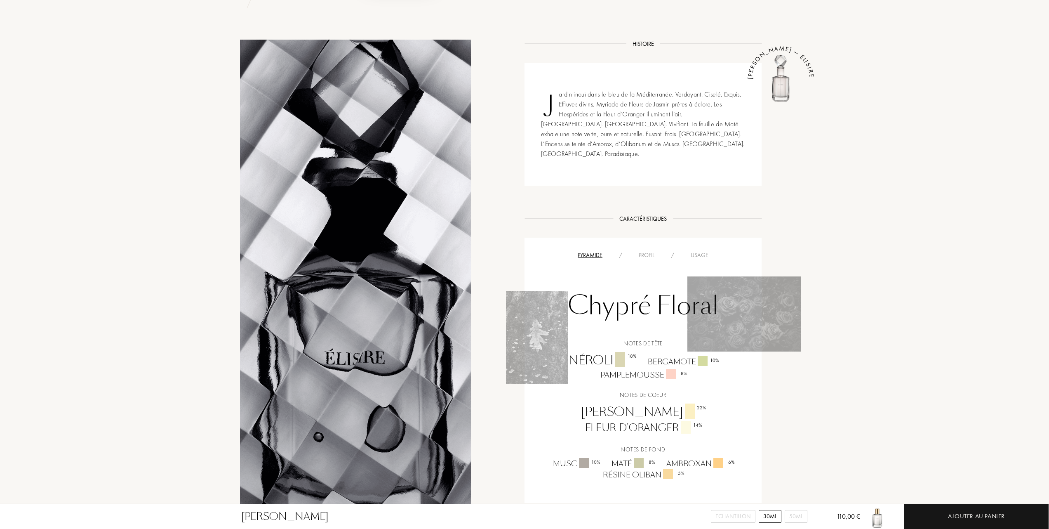
scroll to position [330, 0]
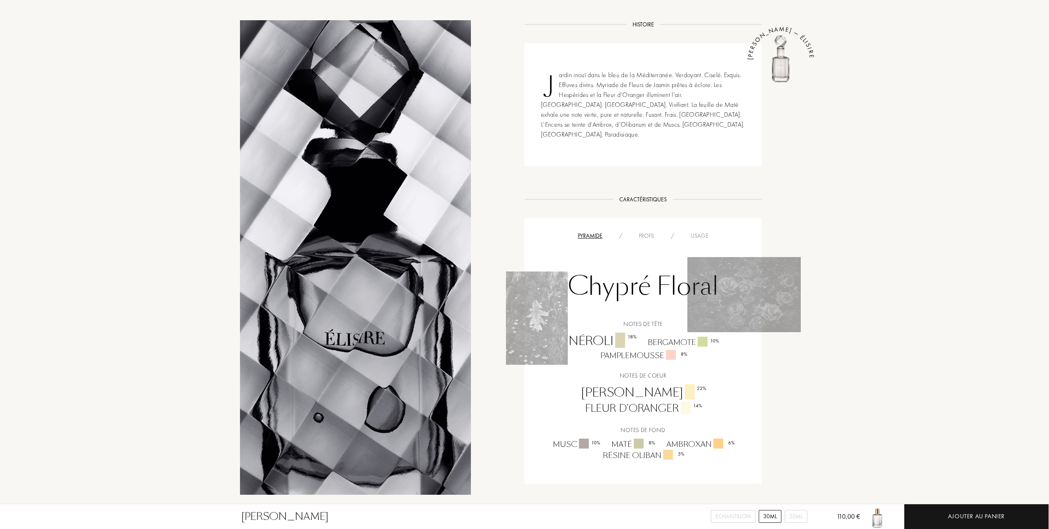
click at [702, 231] on div "Usage" at bounding box center [700, 235] width 34 height 9
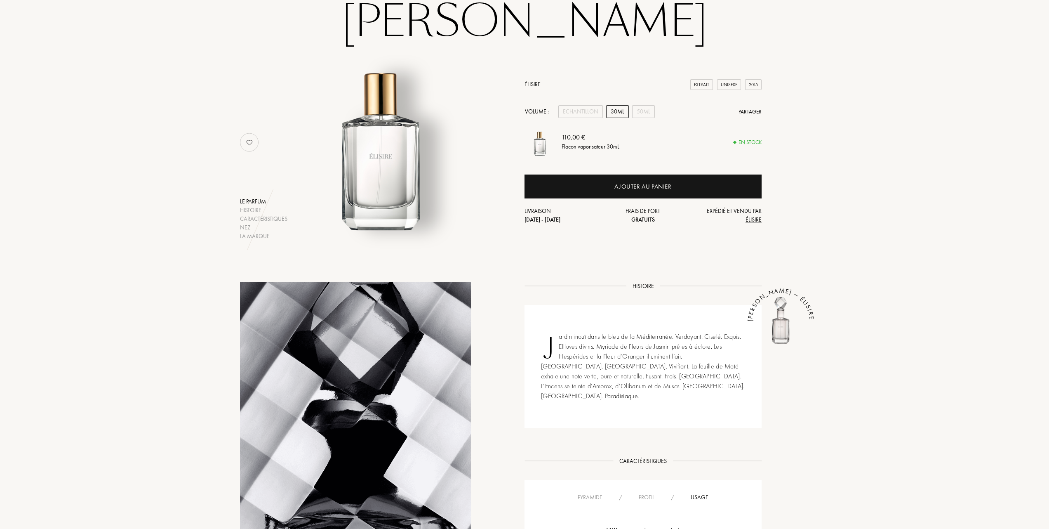
scroll to position [0, 0]
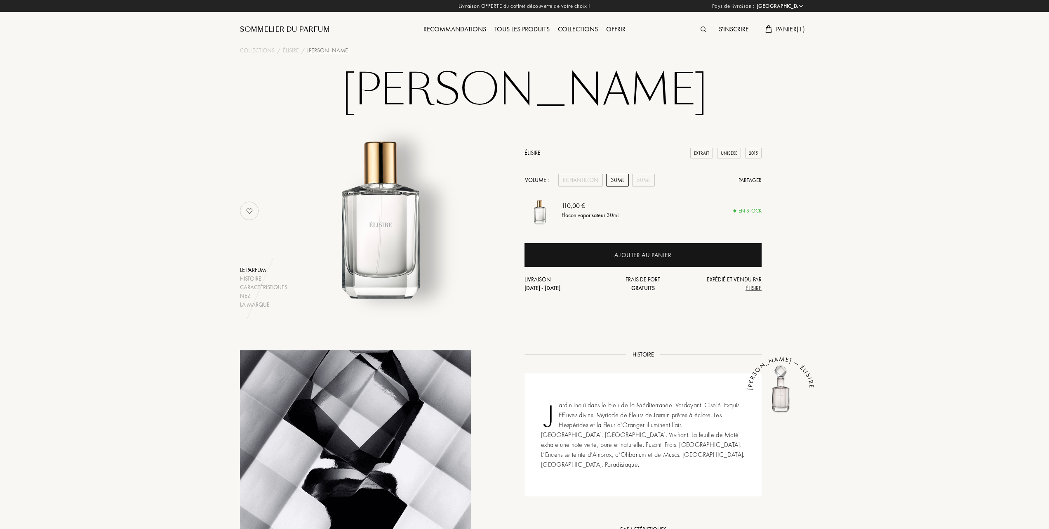
click at [512, 28] on div "Tous les produits" at bounding box center [522, 29] width 64 height 11
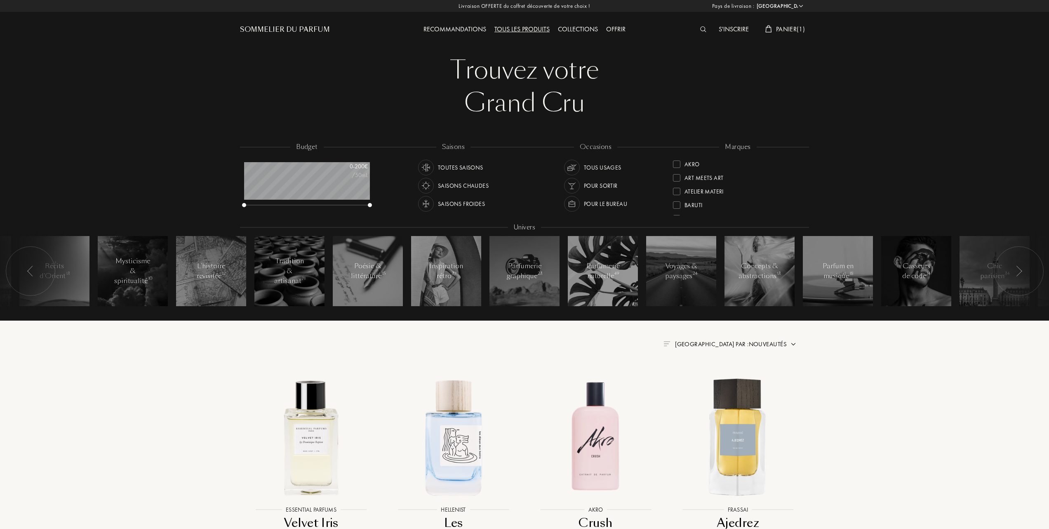
select select "FR"
click at [675, 187] on div at bounding box center [676, 190] width 7 height 7
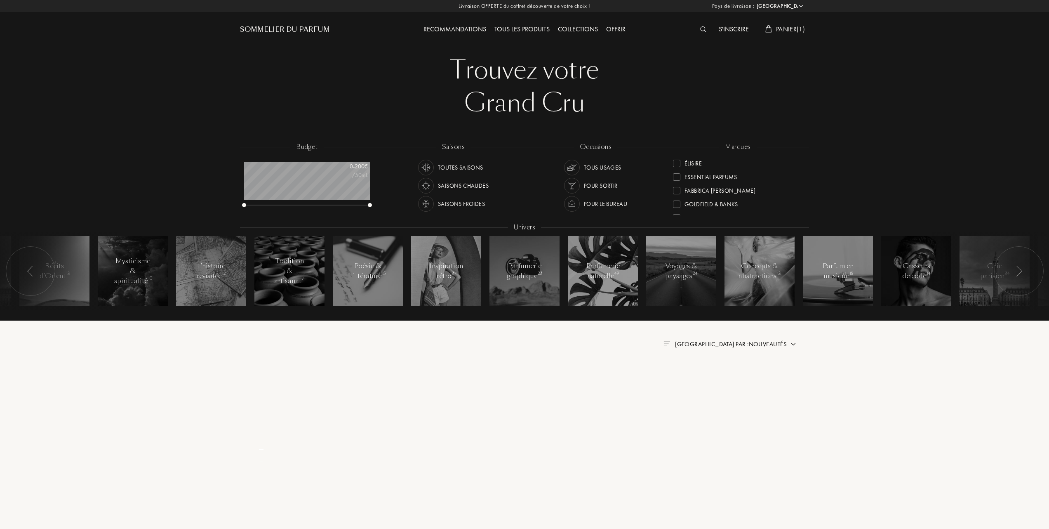
scroll to position [0, 0]
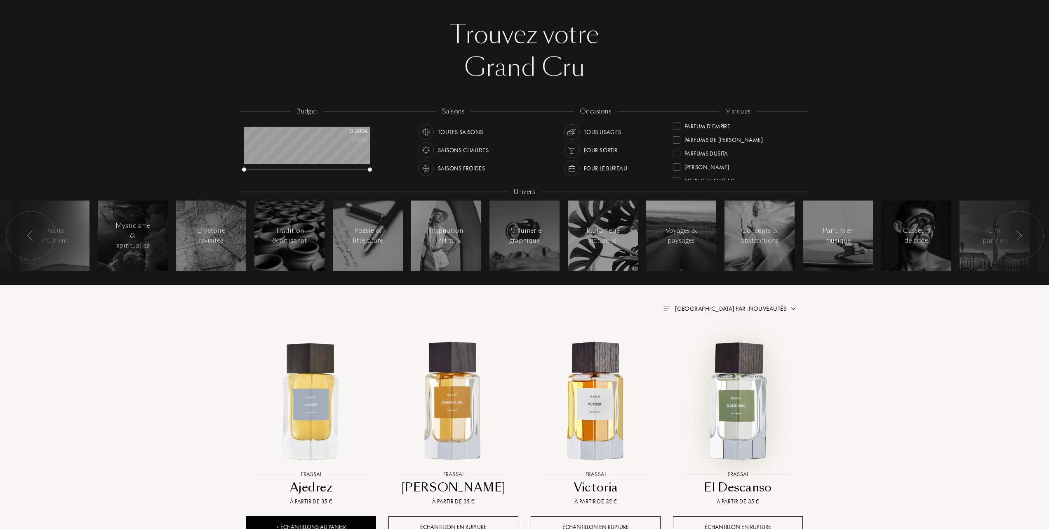
scroll to position [55, 0]
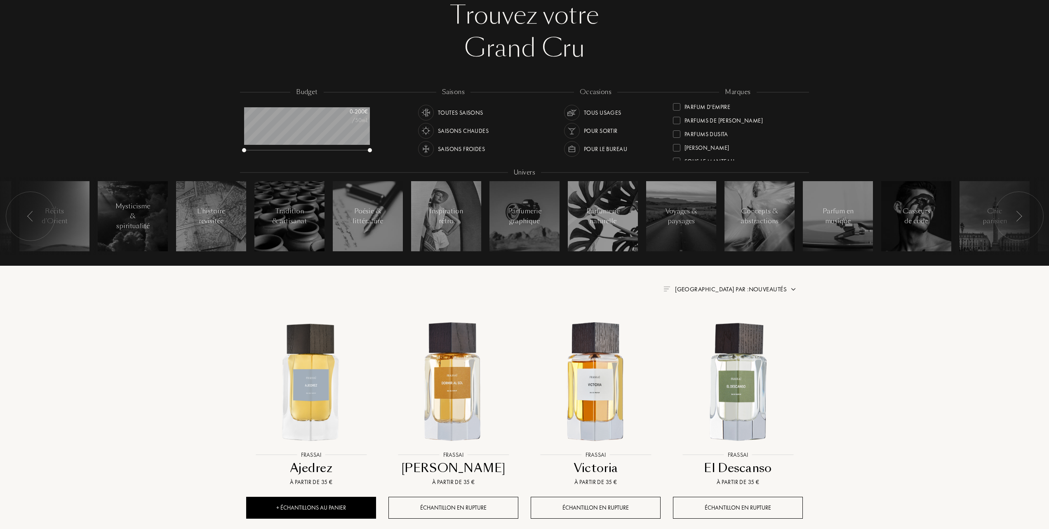
click at [756, 290] on span "Trier par : Nouveautés" at bounding box center [731, 289] width 112 height 8
click at [710, 327] on div at bounding box center [711, 325] width 6 height 6
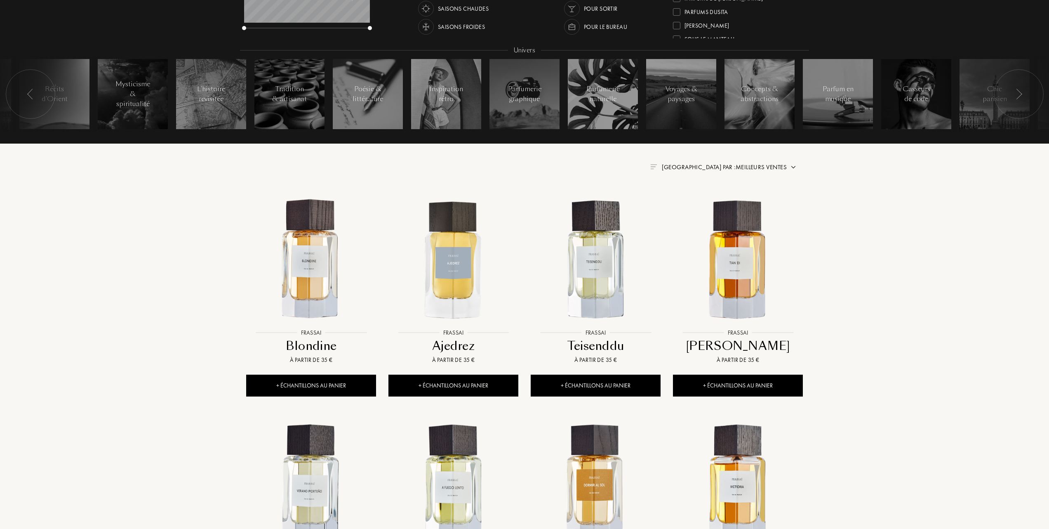
scroll to position [220, 0]
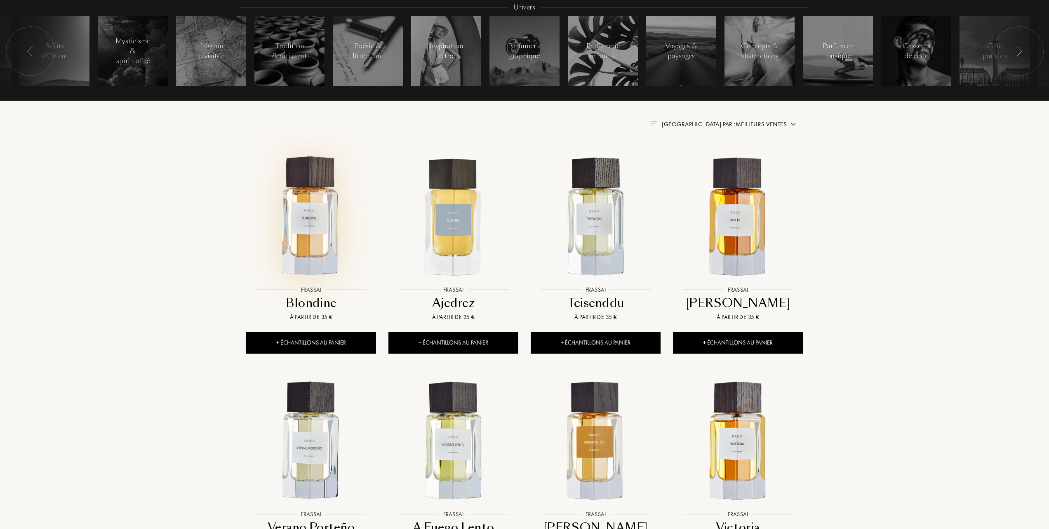
click at [314, 220] on img at bounding box center [311, 217] width 128 height 128
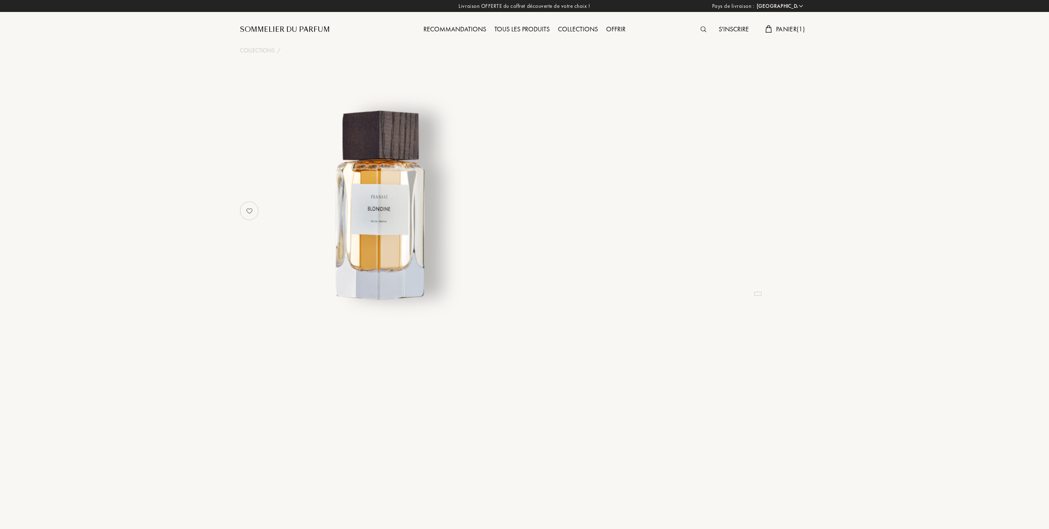
select select "FR"
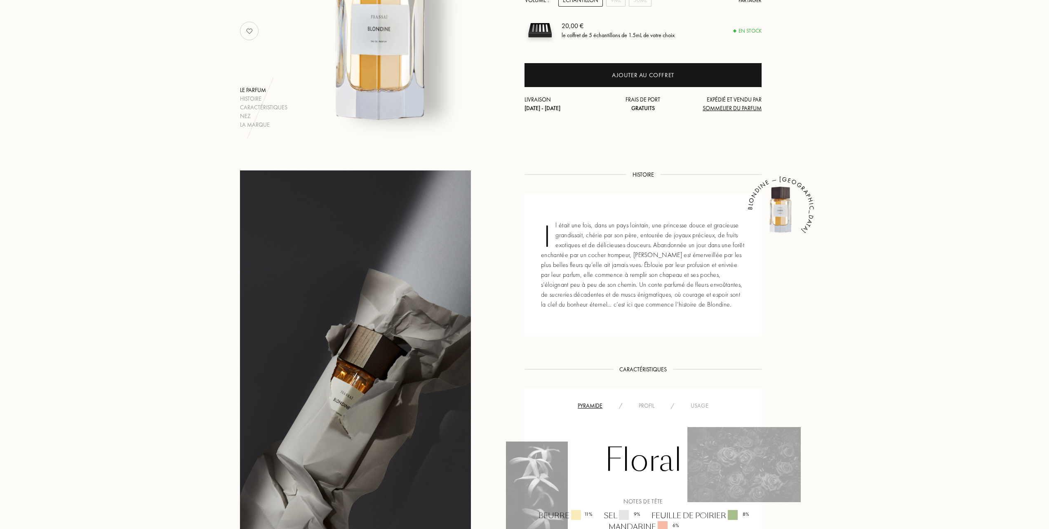
scroll to position [165, 0]
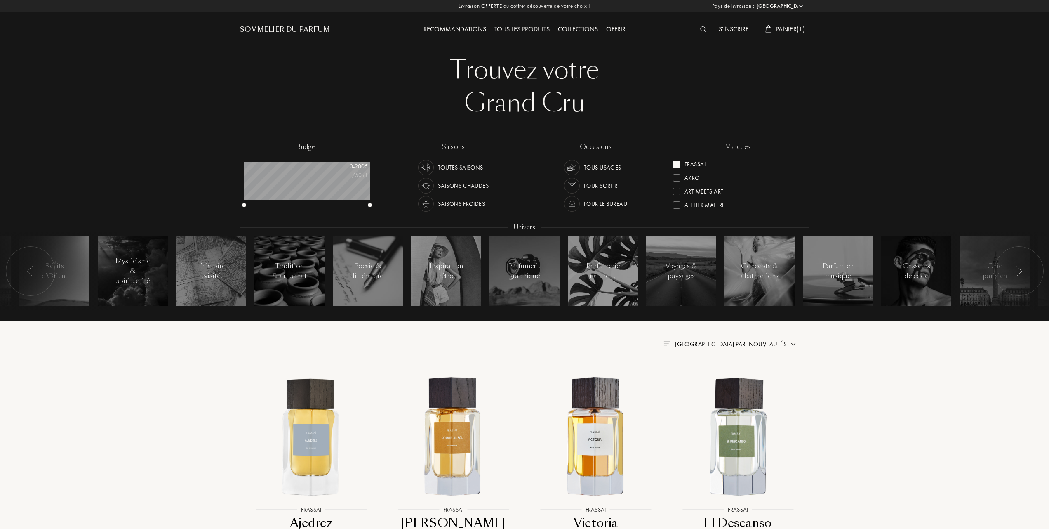
select select "FR"
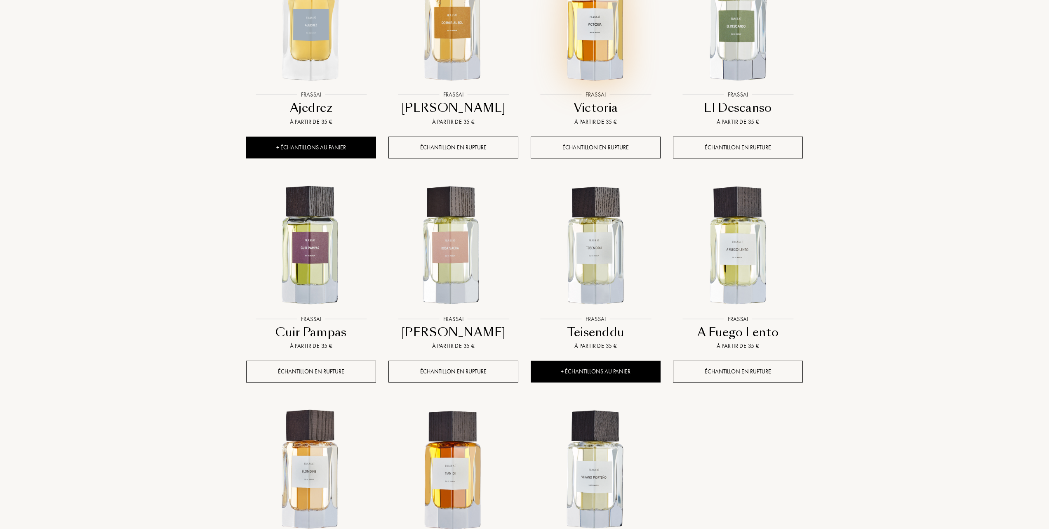
scroll to position [495, 0]
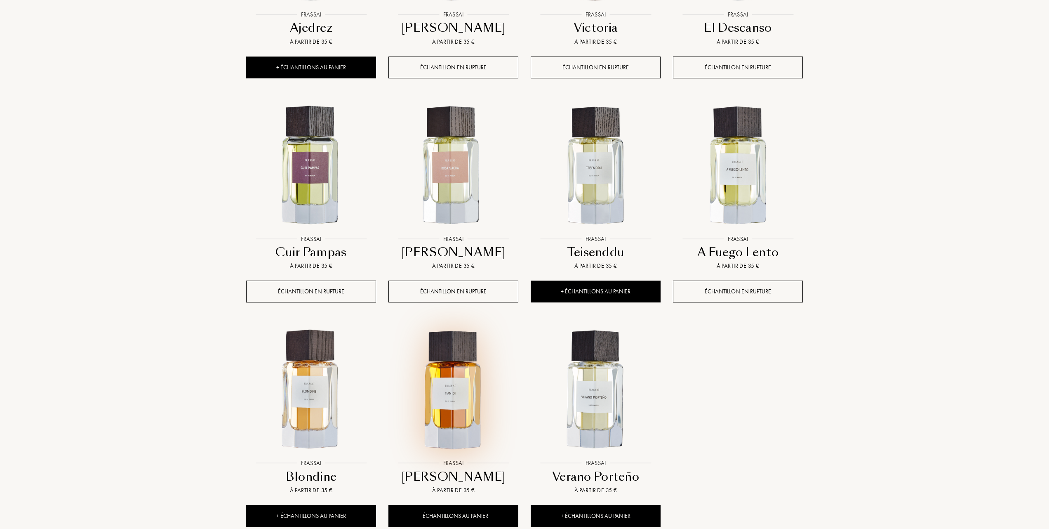
click at [467, 402] on img at bounding box center [453, 390] width 128 height 128
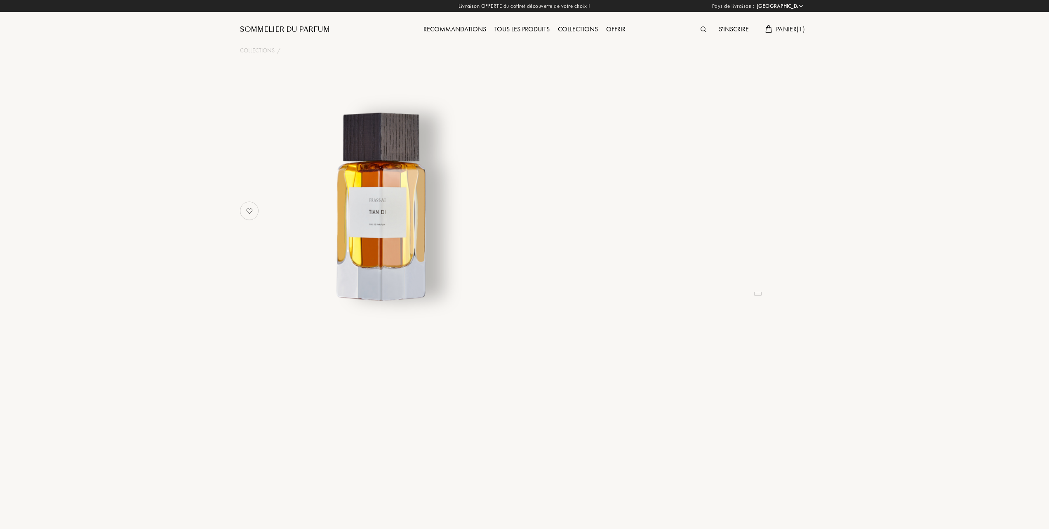
select select "FR"
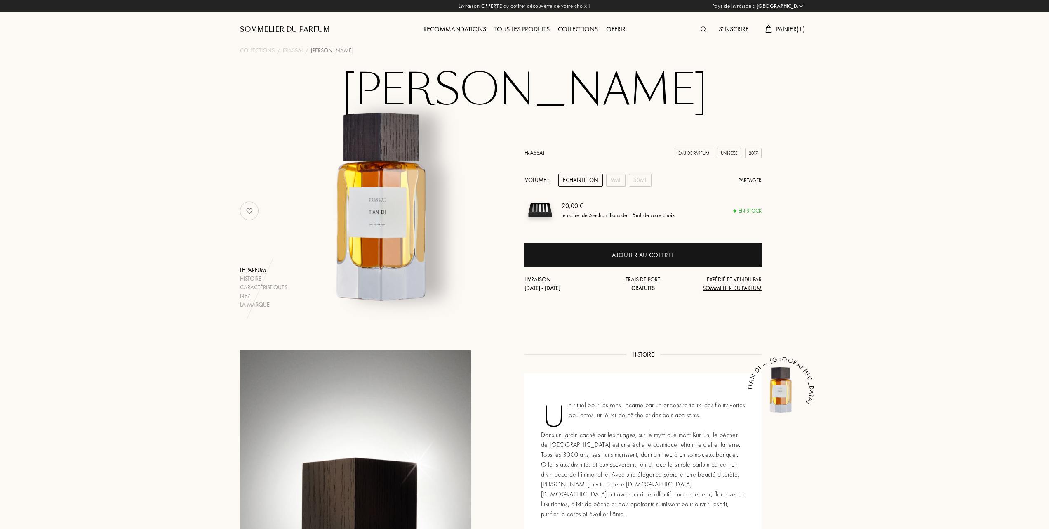
click at [535, 27] on div "Tous les produits" at bounding box center [522, 29] width 64 height 11
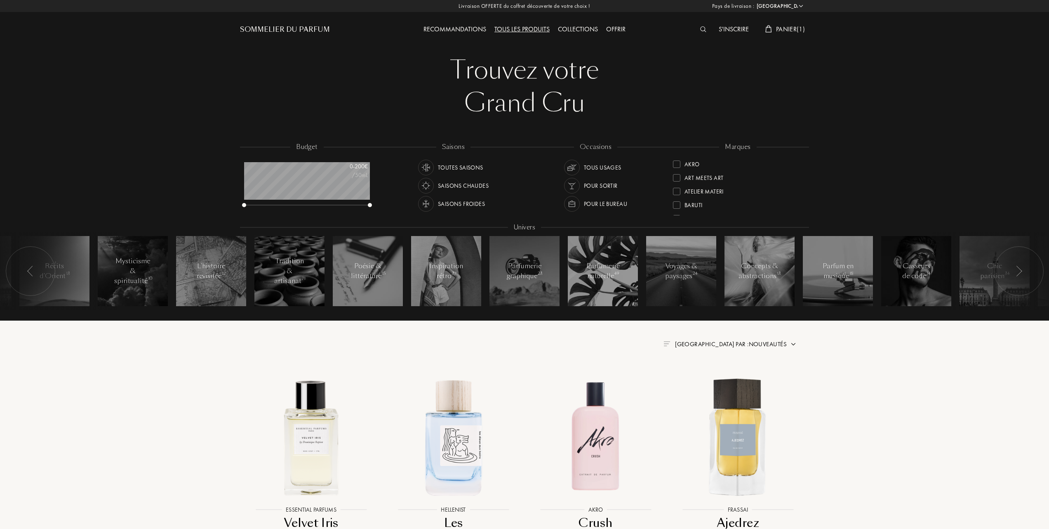
select select "FR"
click at [677, 188] on div at bounding box center [676, 190] width 7 height 7
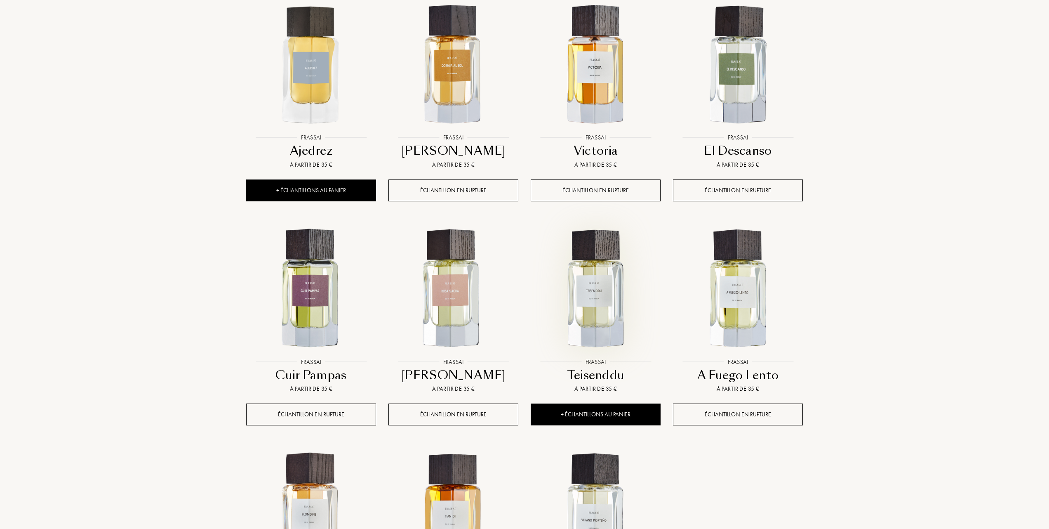
scroll to position [385, 0]
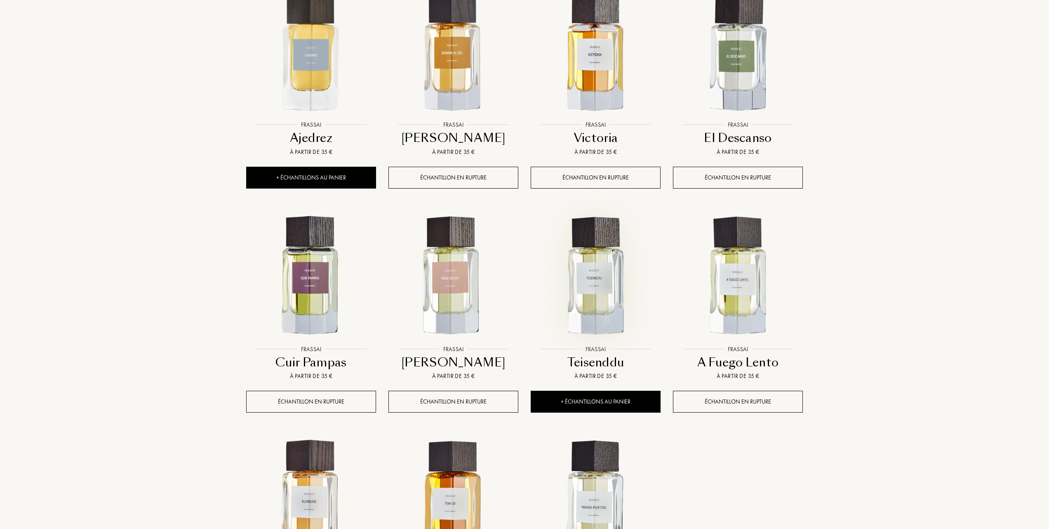
click at [596, 284] on img at bounding box center [596, 276] width 128 height 128
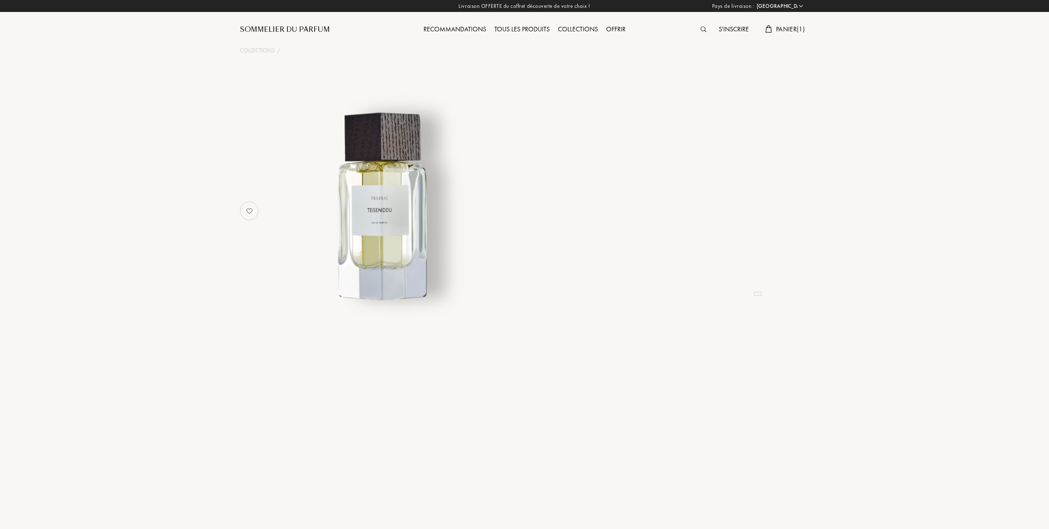
select select "FR"
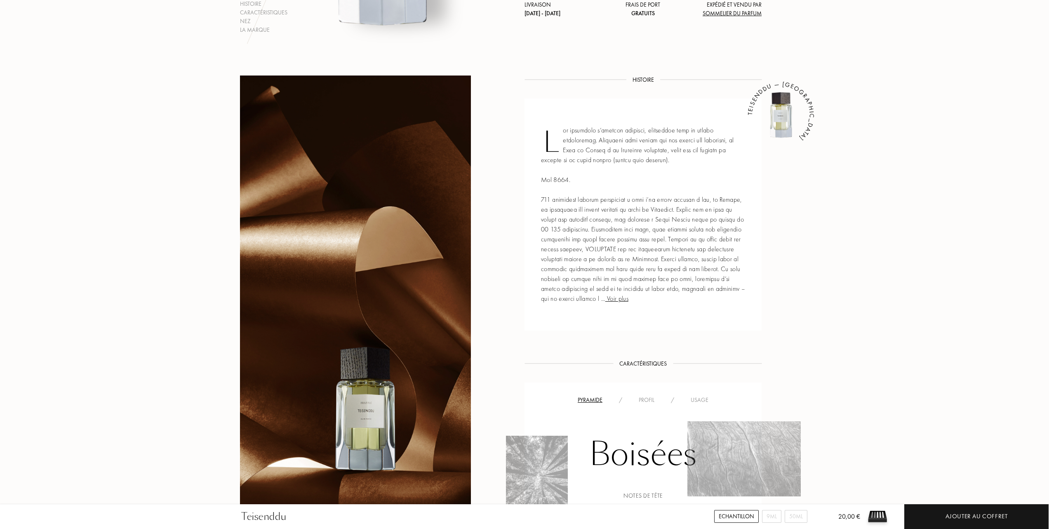
scroll to position [110, 0]
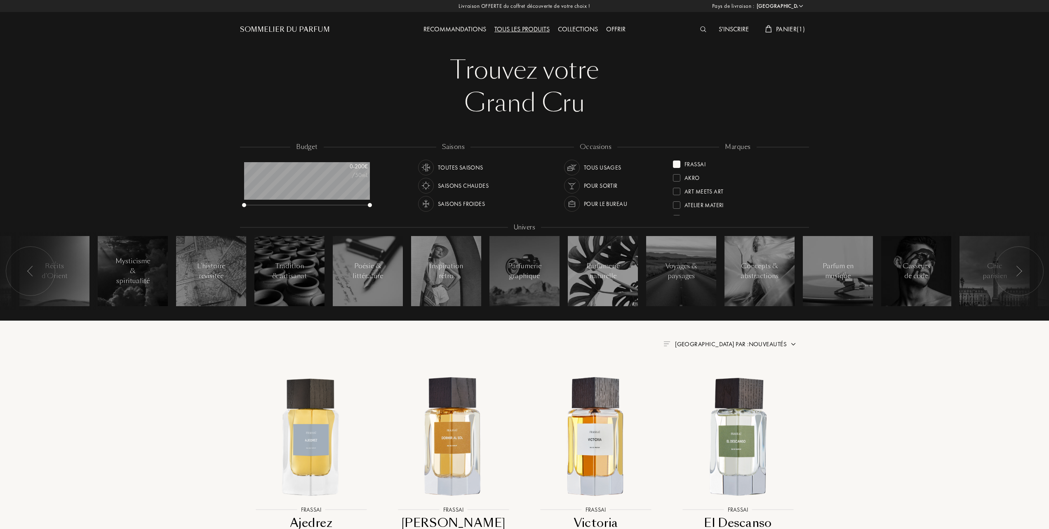
select select "FR"
click at [677, 159] on div "Frassai" at bounding box center [689, 162] width 33 height 11
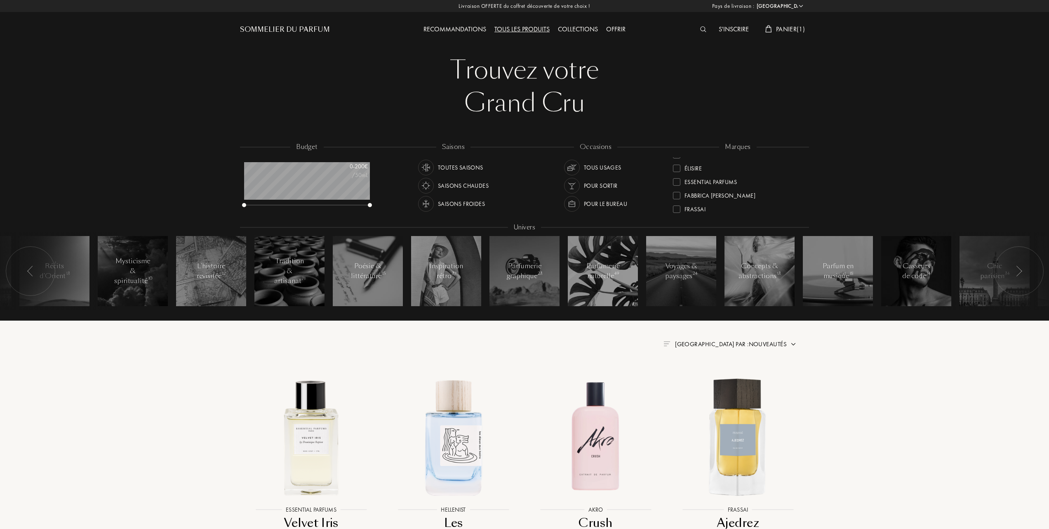
scroll to position [110, 0]
click at [678, 162] on div at bounding box center [676, 163] width 7 height 7
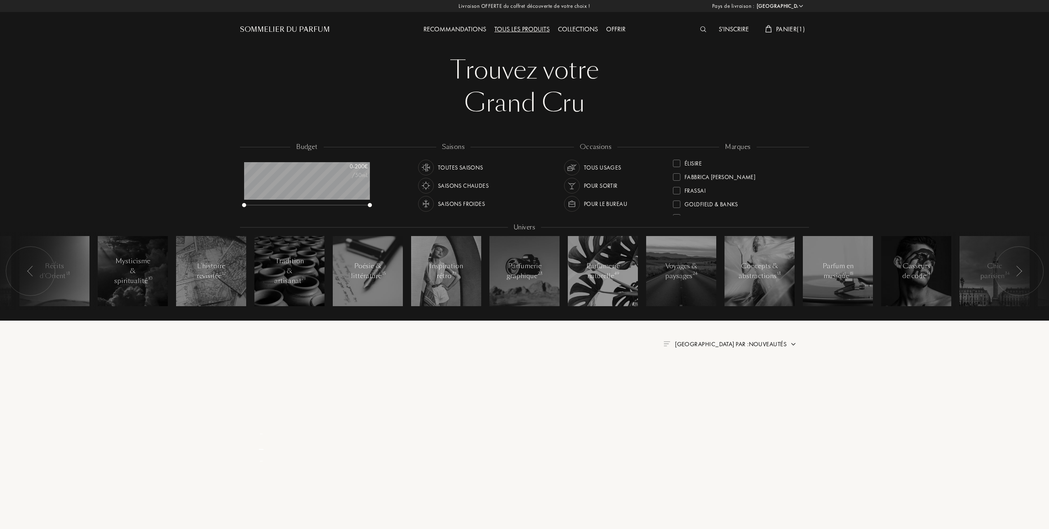
scroll to position [0, 0]
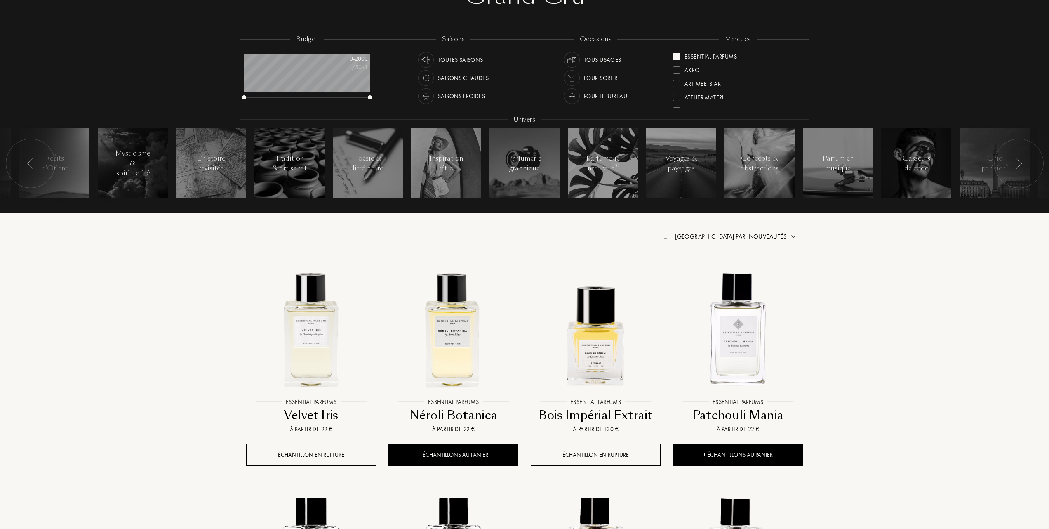
scroll to position [110, 0]
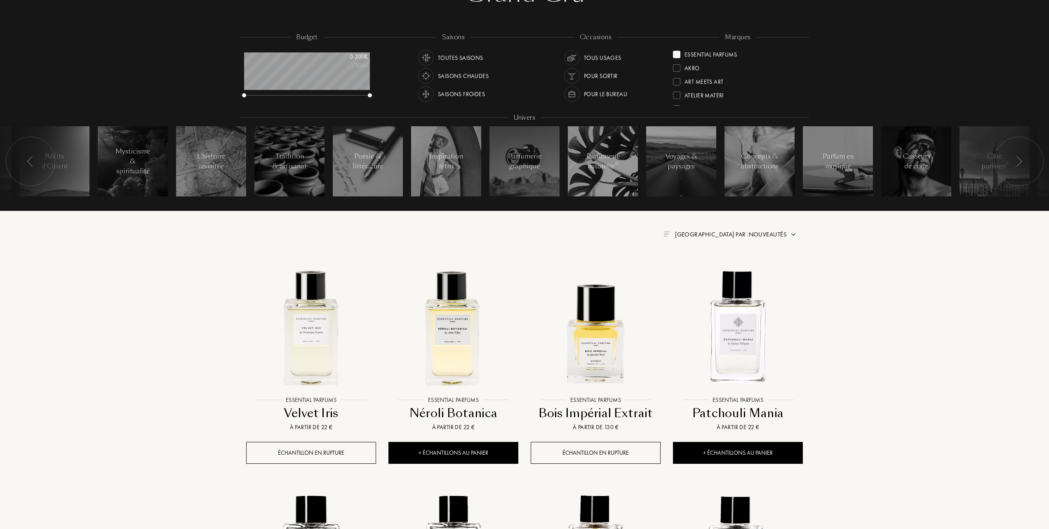
click at [732, 234] on span "Trier par : Nouveautés" at bounding box center [731, 234] width 112 height 8
click at [713, 271] on div "Meilleurs ventes" at bounding box center [745, 269] width 74 height 9
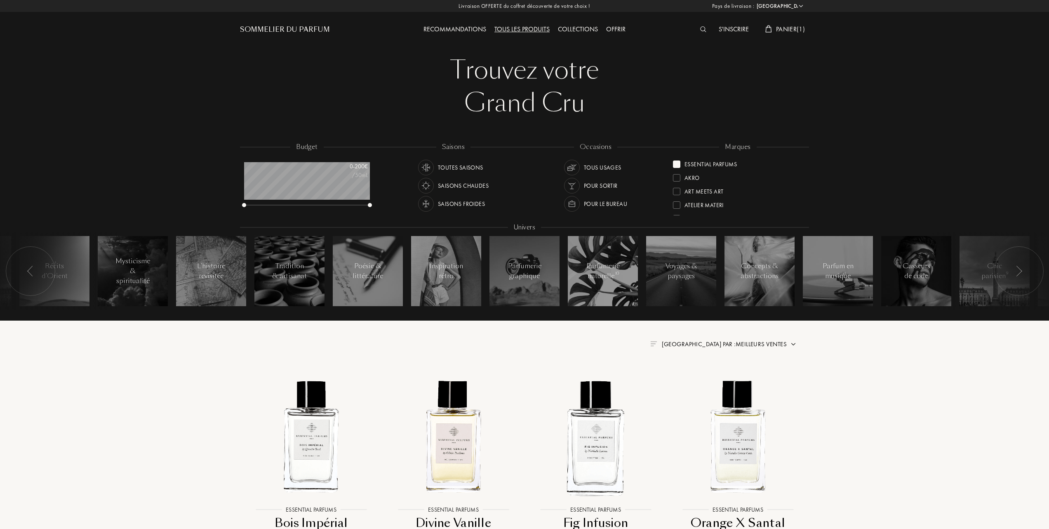
click at [679, 162] on div at bounding box center [676, 163] width 7 height 7
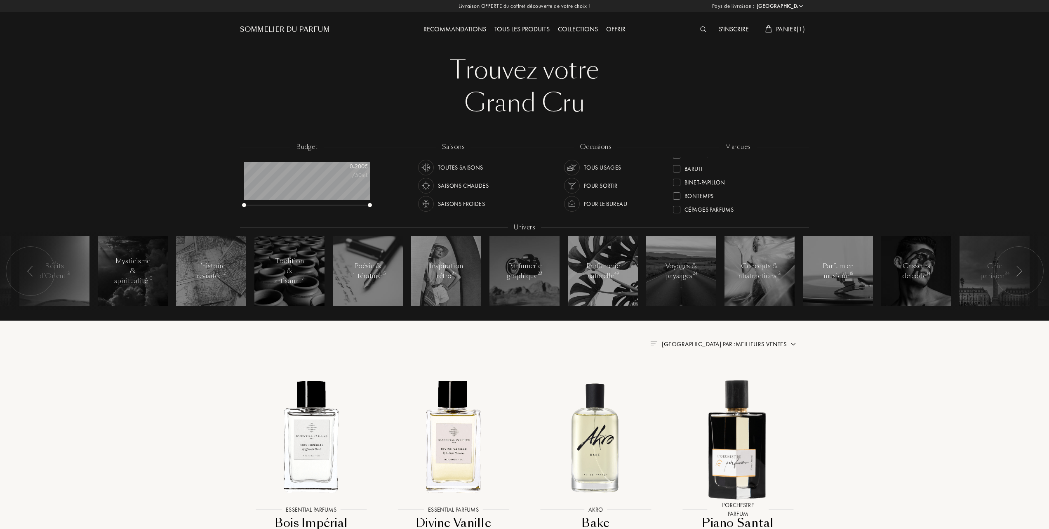
scroll to position [55, 0]
click at [752, 341] on span "Trier par : Meilleurs ventes" at bounding box center [724, 344] width 125 height 8
click at [518, 27] on div "Tous les produits" at bounding box center [522, 29] width 64 height 11
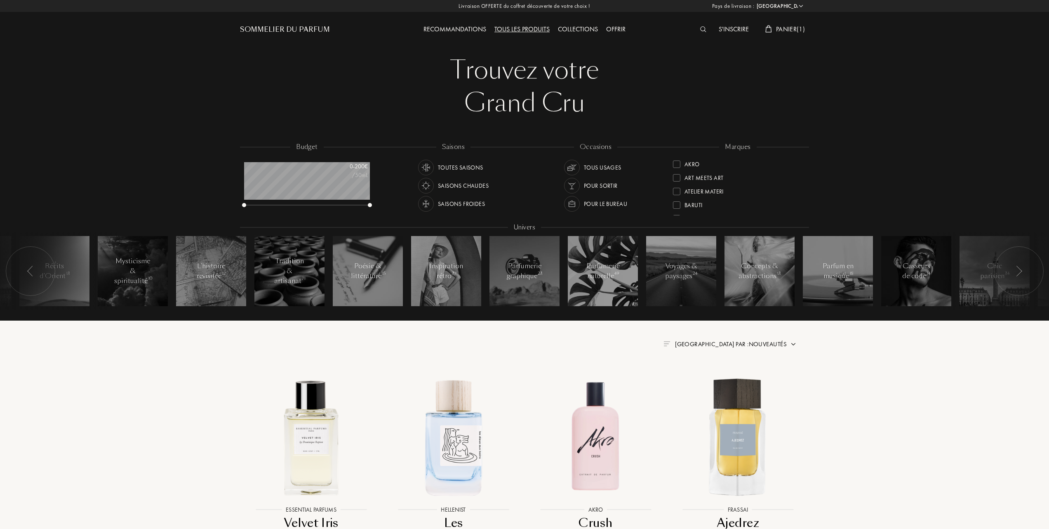
select select "FR"
click at [741, 341] on span "[GEOGRAPHIC_DATA] par : Nouveautés" at bounding box center [731, 344] width 112 height 8
click at [713, 379] on div at bounding box center [711, 380] width 6 height 6
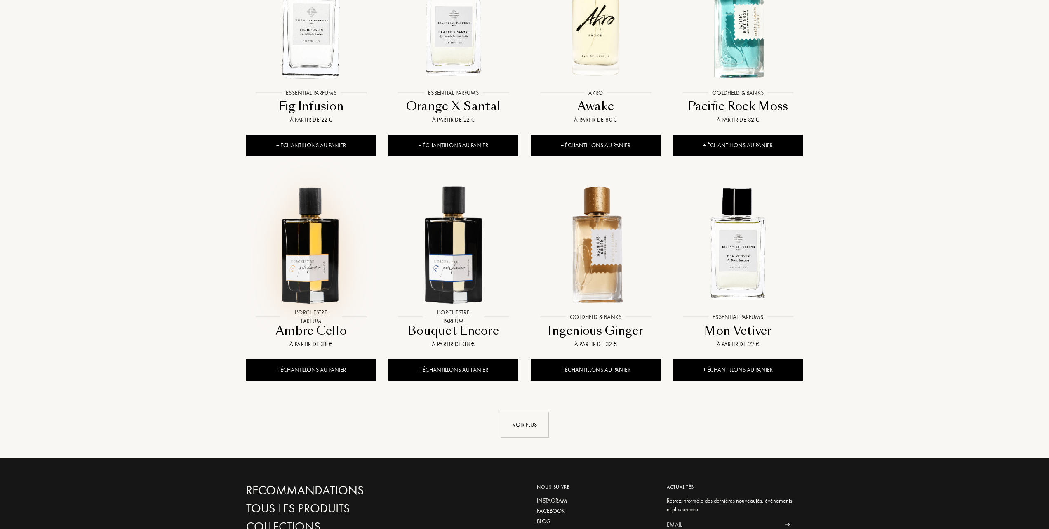
scroll to position [660, 0]
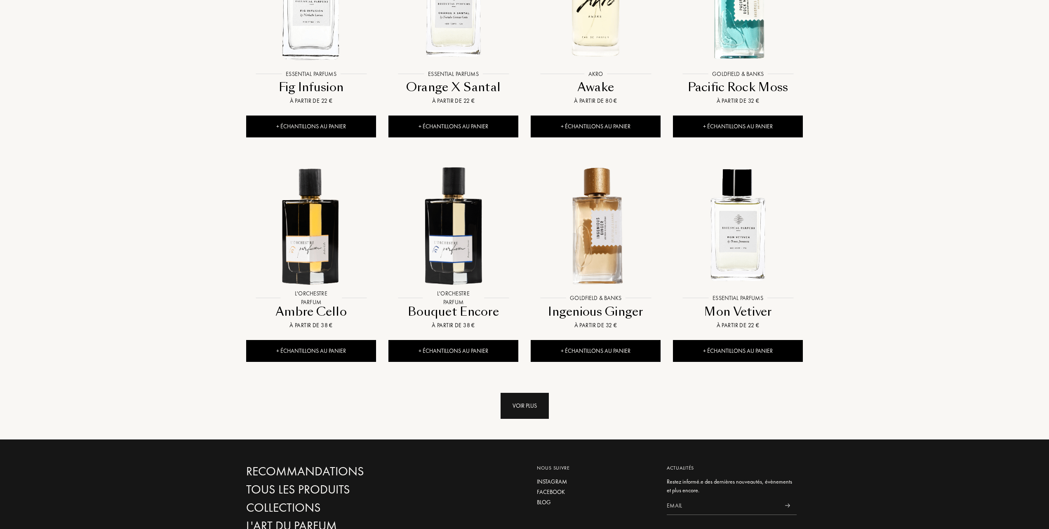
click at [533, 405] on div "Voir plus" at bounding box center [525, 406] width 48 height 26
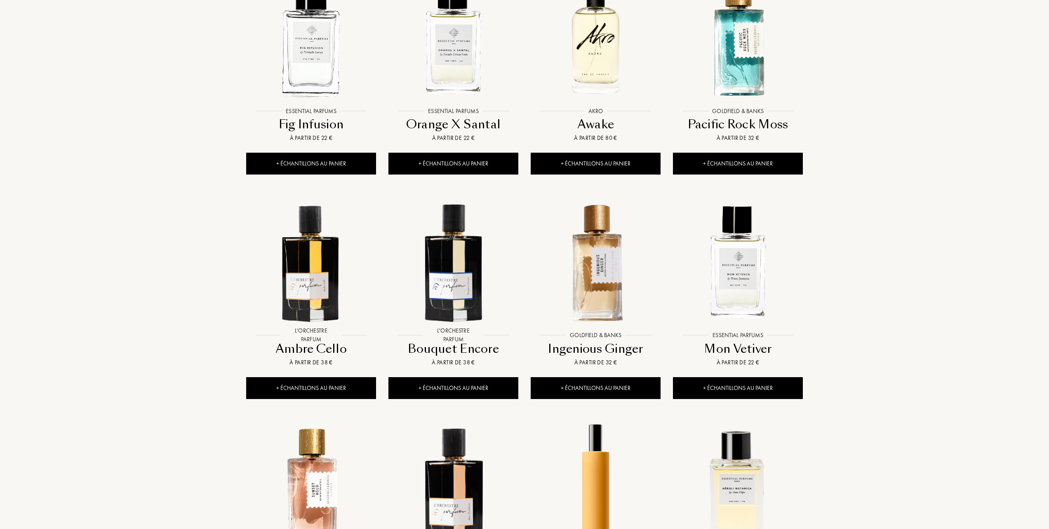
scroll to position [550, 0]
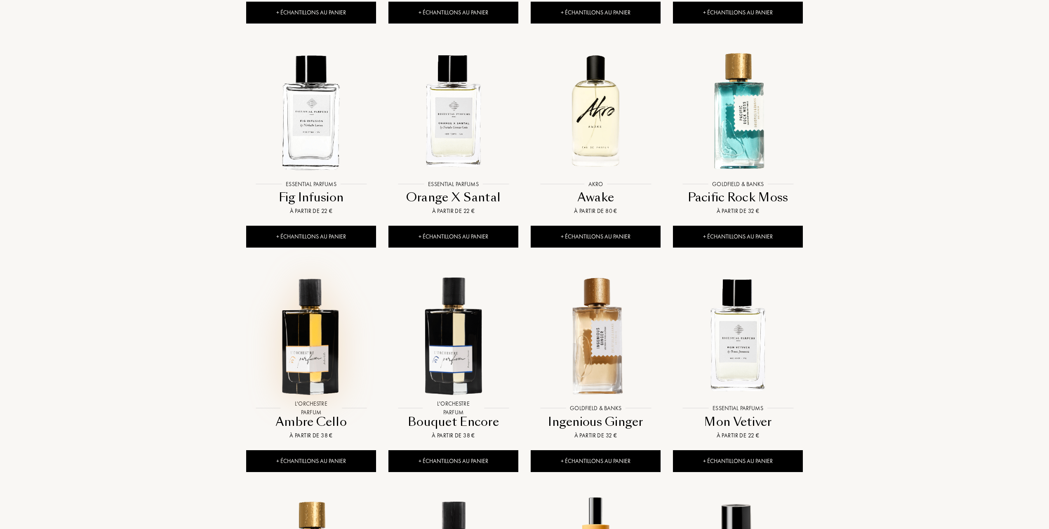
click at [304, 360] on img at bounding box center [311, 335] width 128 height 128
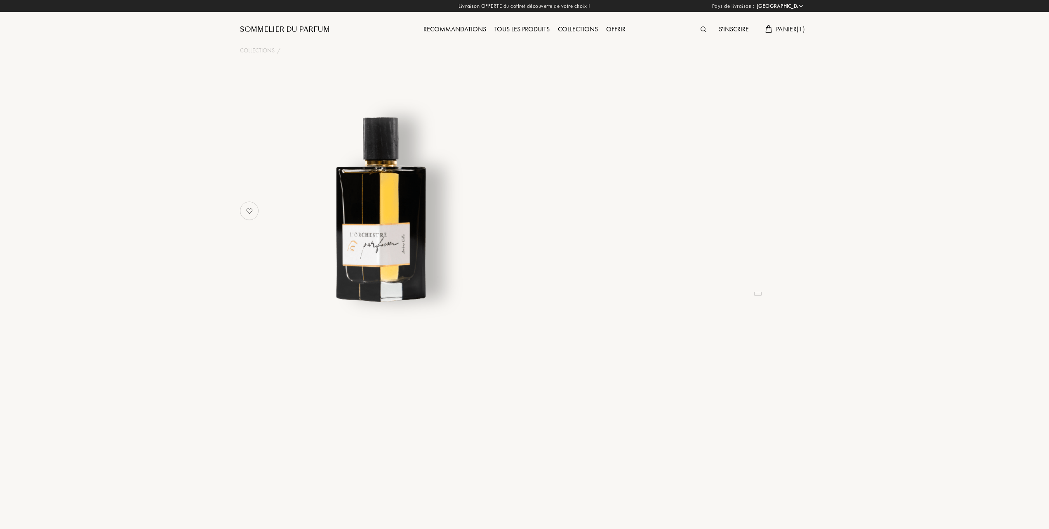
select select "FR"
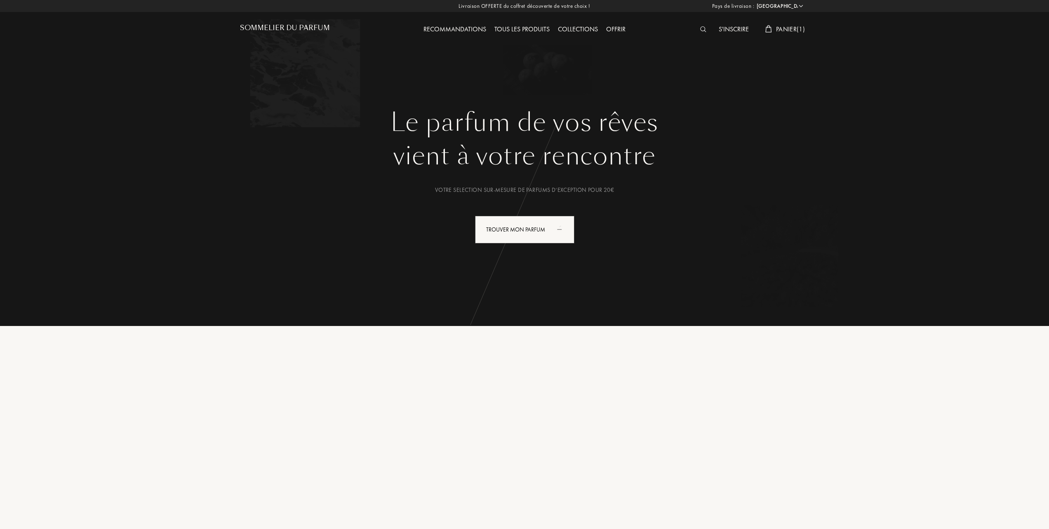
select select "FR"
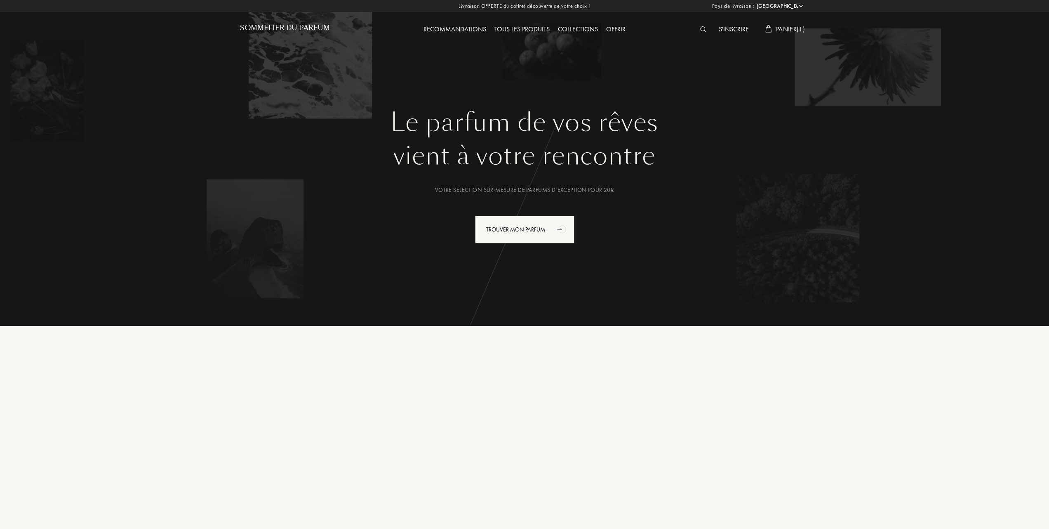
click at [784, 28] on span "Panier ( 1 )" at bounding box center [790, 29] width 29 height 9
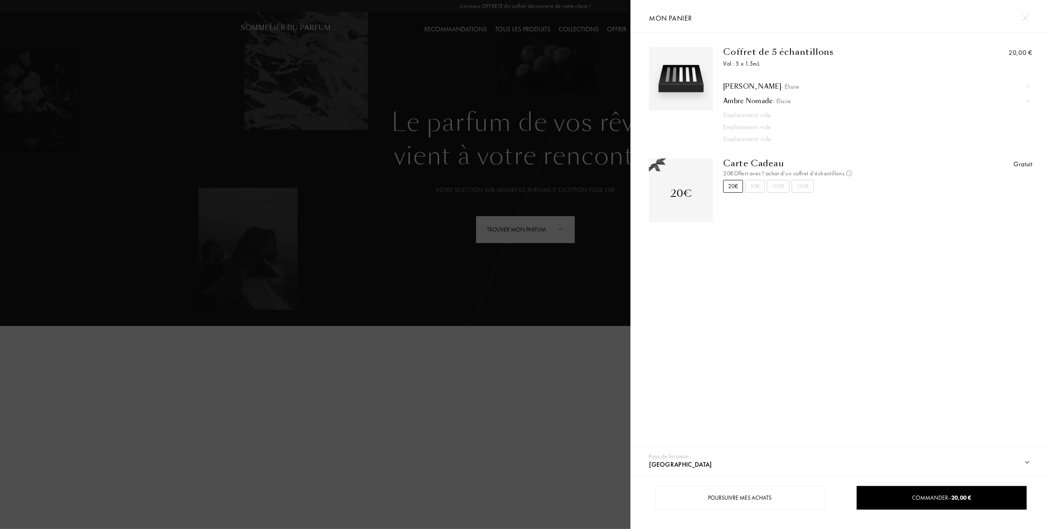
click at [515, 203] on div at bounding box center [315, 264] width 631 height 529
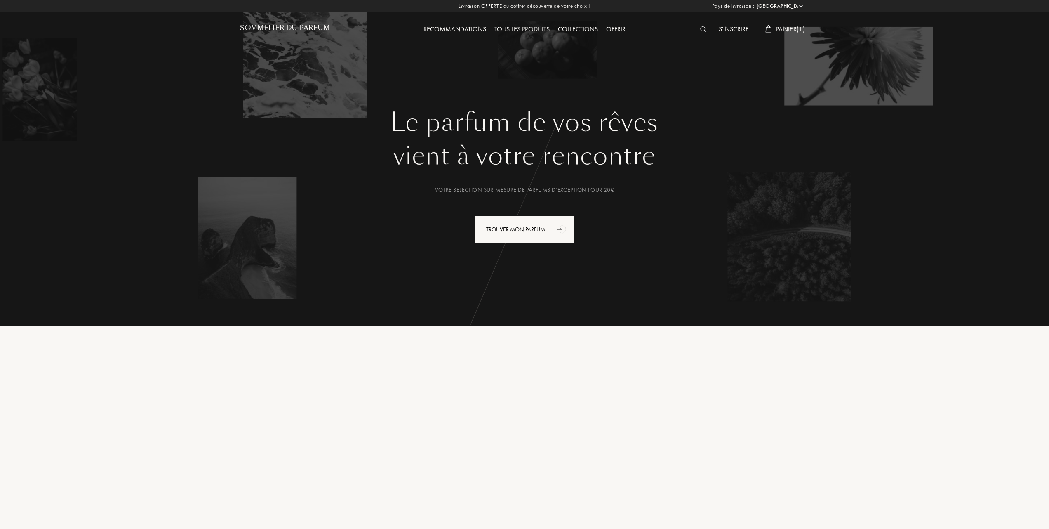
click at [520, 28] on div "Tous les produits" at bounding box center [522, 29] width 64 height 11
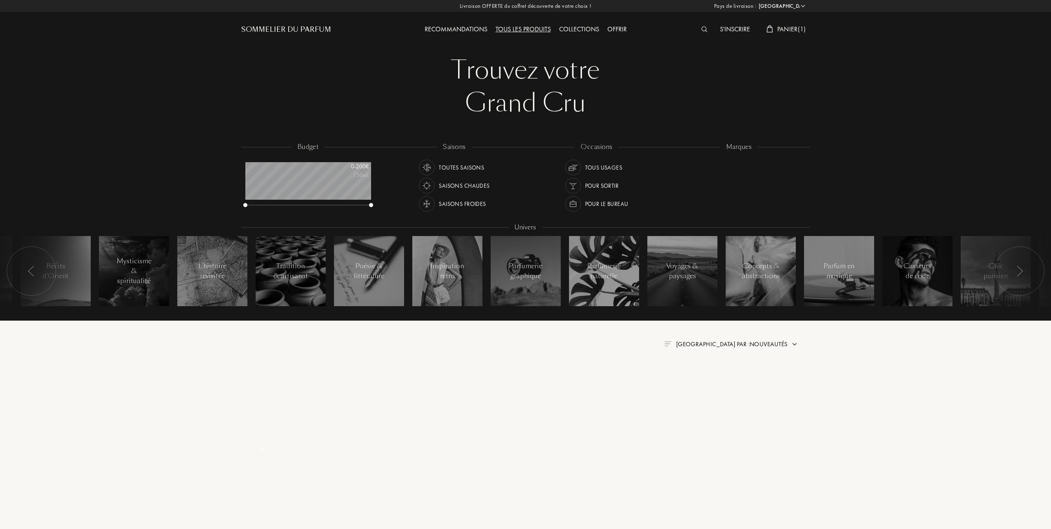
select select "FR"
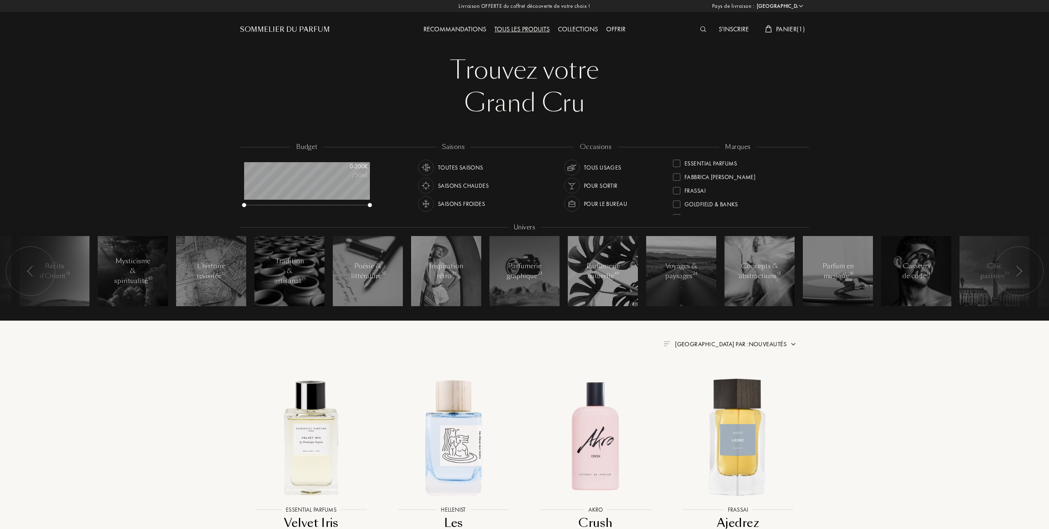
scroll to position [165, 0]
click at [677, 200] on div at bounding box center [676, 203] width 7 height 7
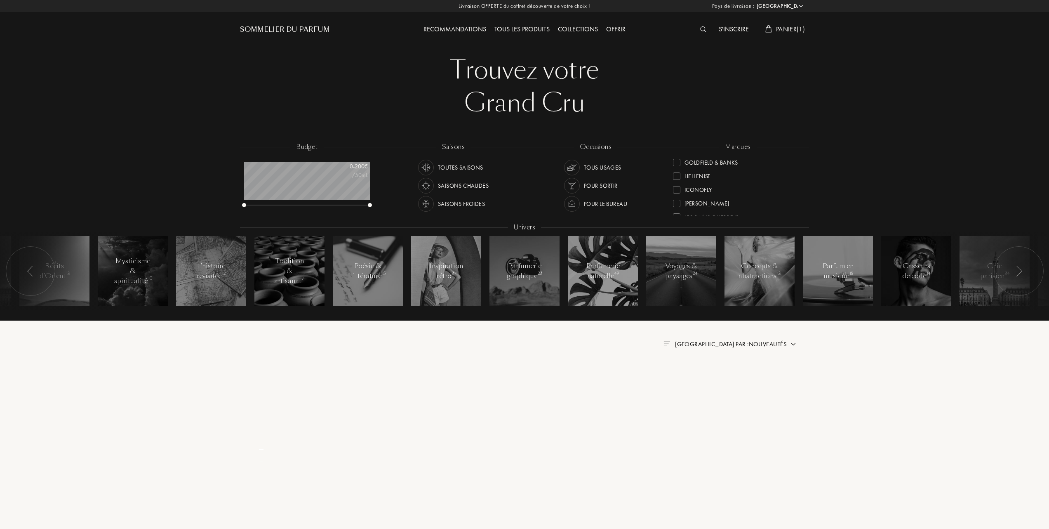
scroll to position [0, 0]
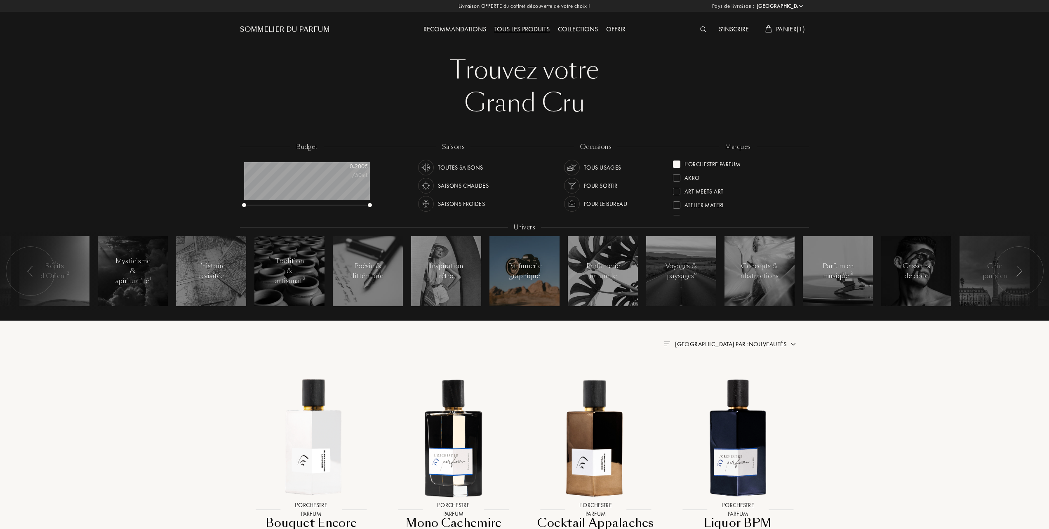
scroll to position [110, 0]
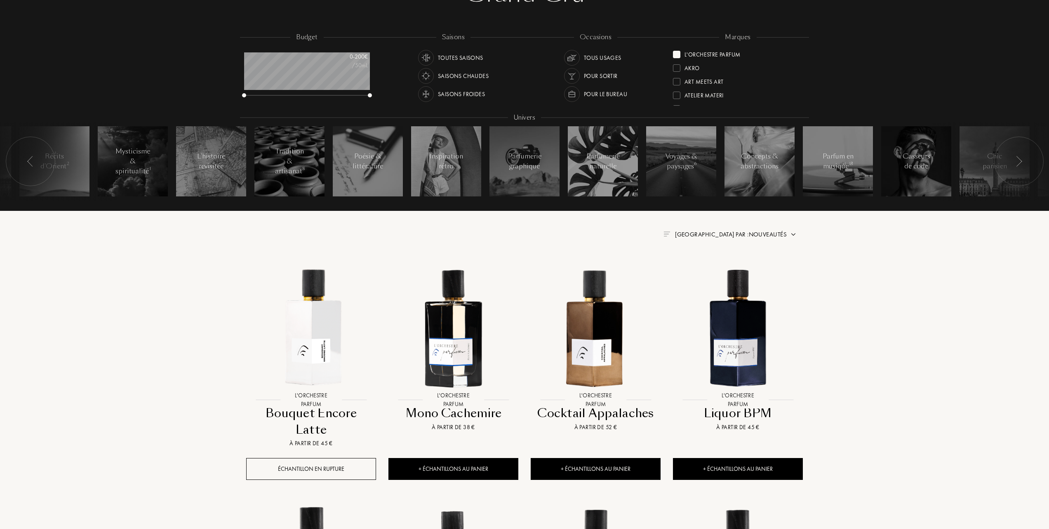
click at [741, 233] on span "[GEOGRAPHIC_DATA] par : Nouveautés" at bounding box center [731, 234] width 112 height 8
click at [708, 269] on div "Meilleurs ventes" at bounding box center [745, 269] width 74 height 9
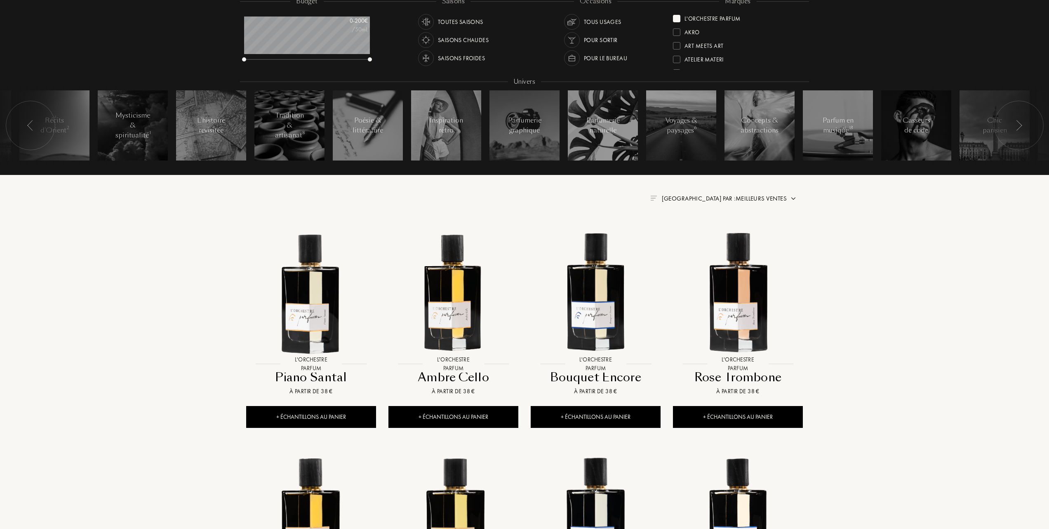
scroll to position [220, 0]
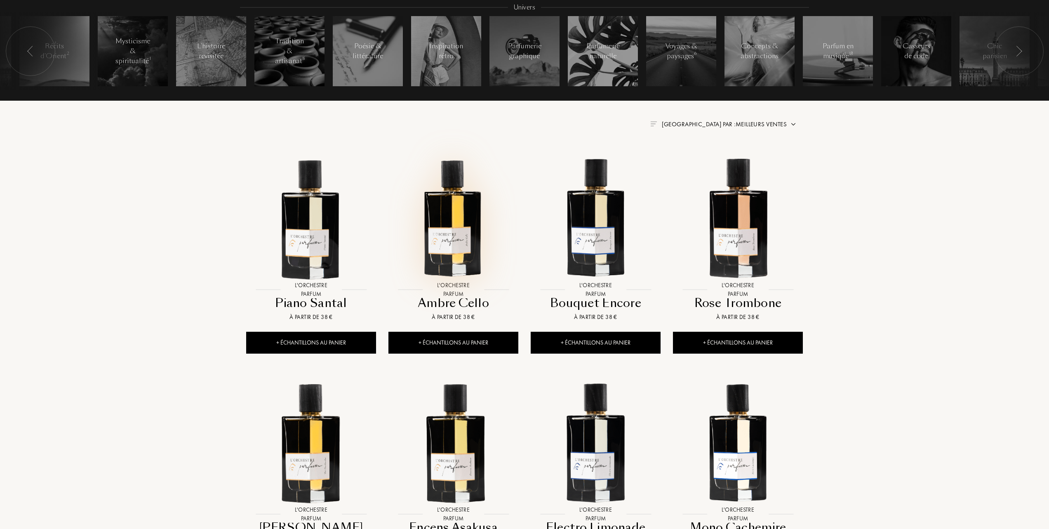
click at [436, 243] on img at bounding box center [453, 217] width 128 height 128
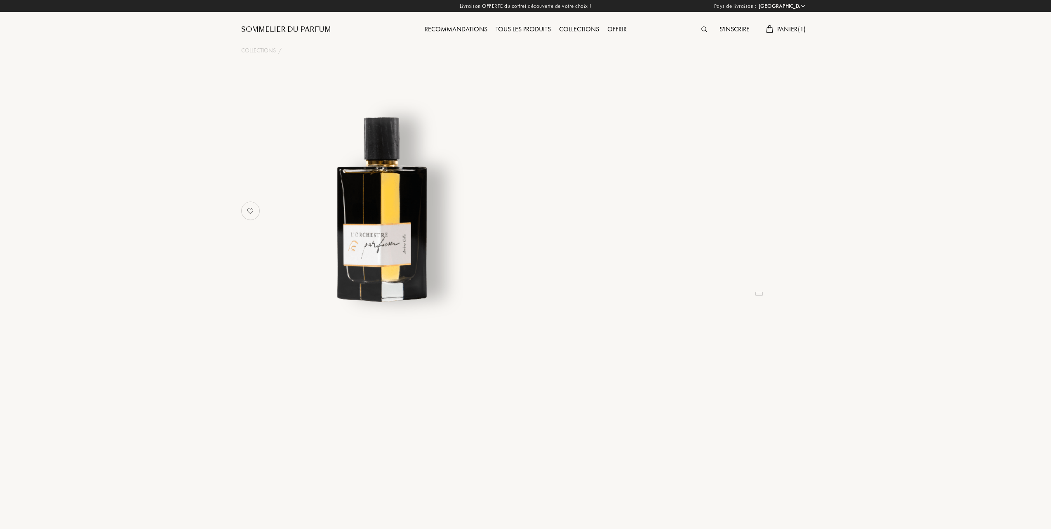
select select "FR"
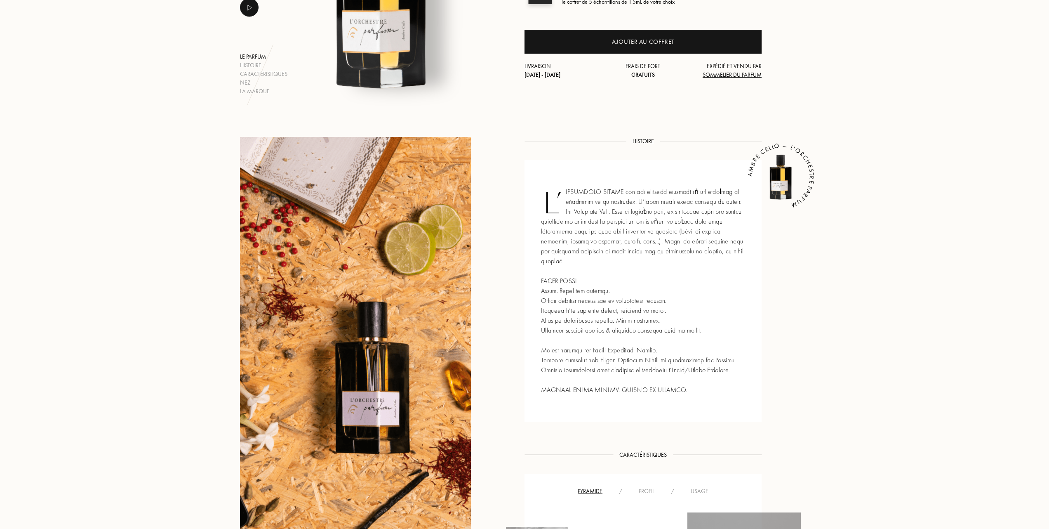
scroll to position [220, 0]
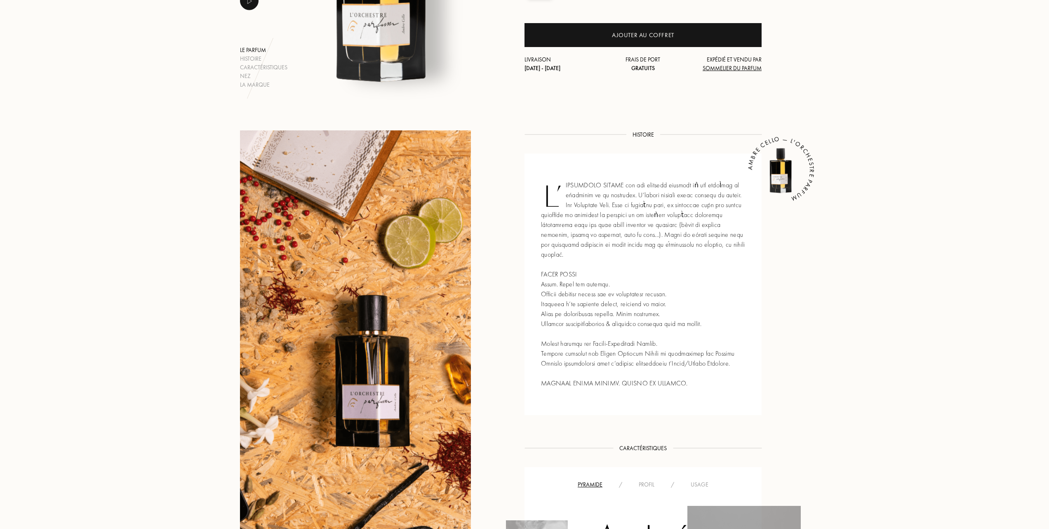
click at [691, 485] on div "Usage" at bounding box center [700, 484] width 34 height 9
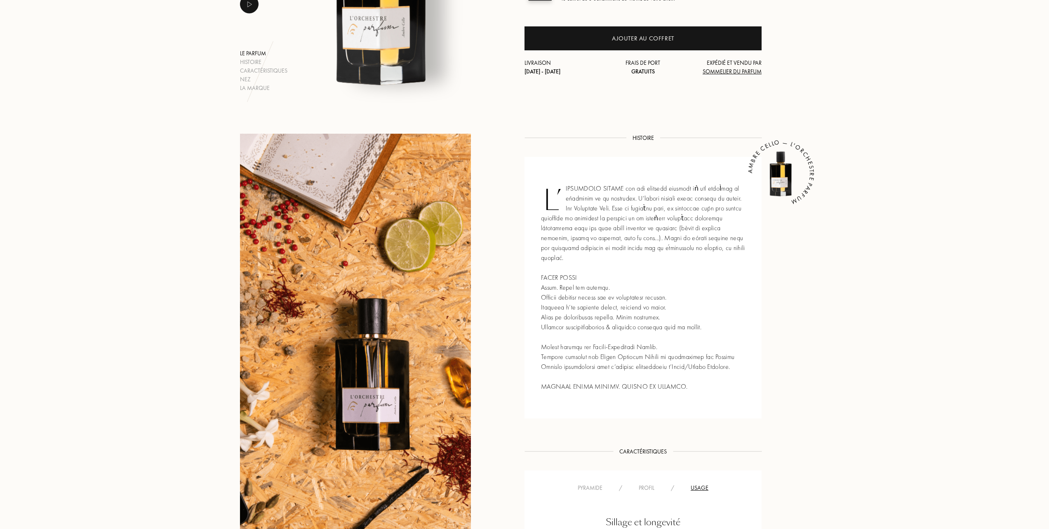
scroll to position [55, 0]
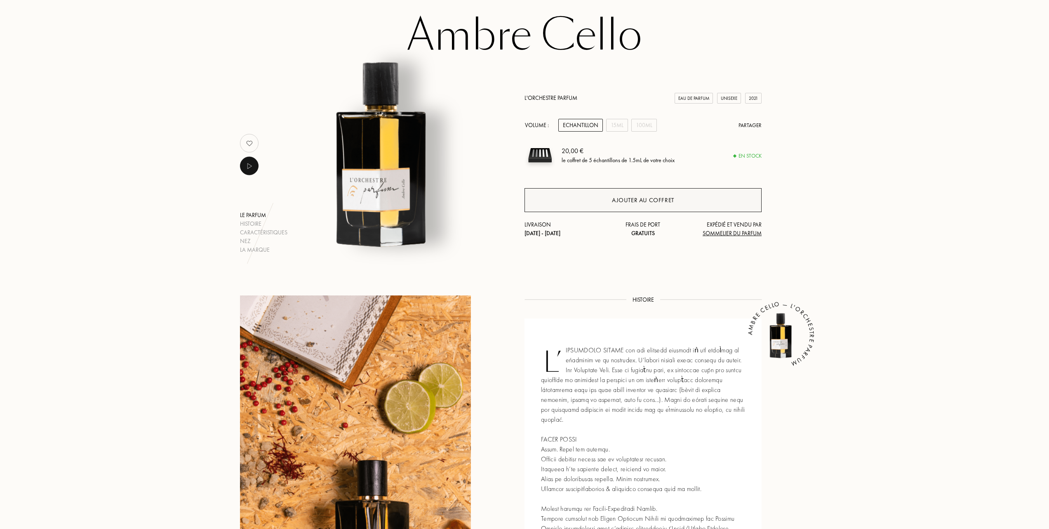
click at [635, 200] on div "Ajouter au coffret" at bounding box center [643, 199] width 62 height 9
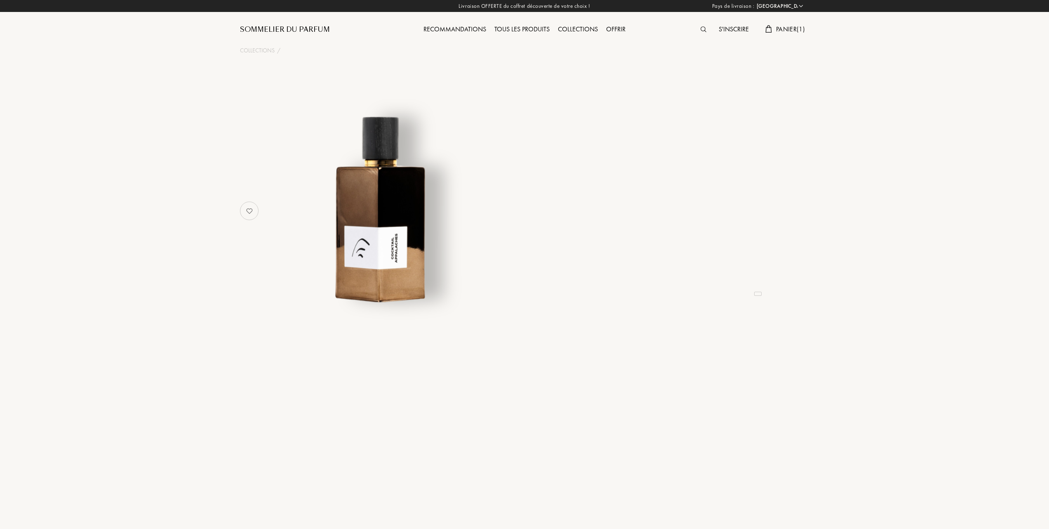
select select "FR"
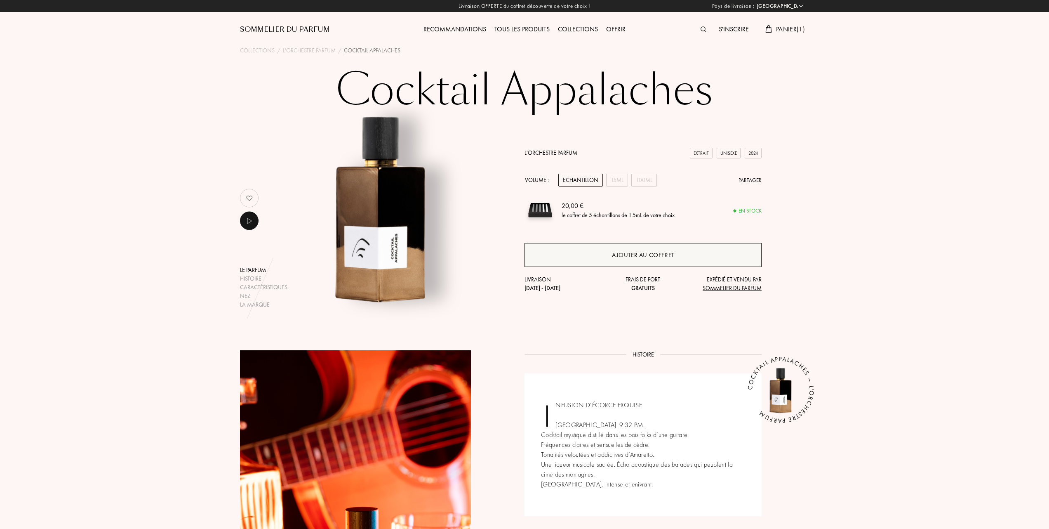
click at [605, 251] on div "Ajouter au coffret" at bounding box center [643, 255] width 237 height 24
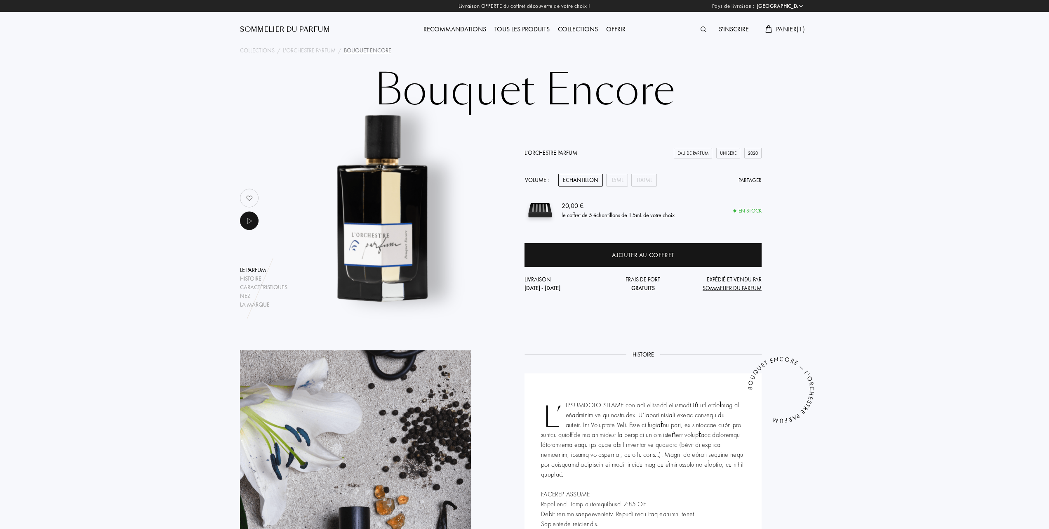
select select "FR"
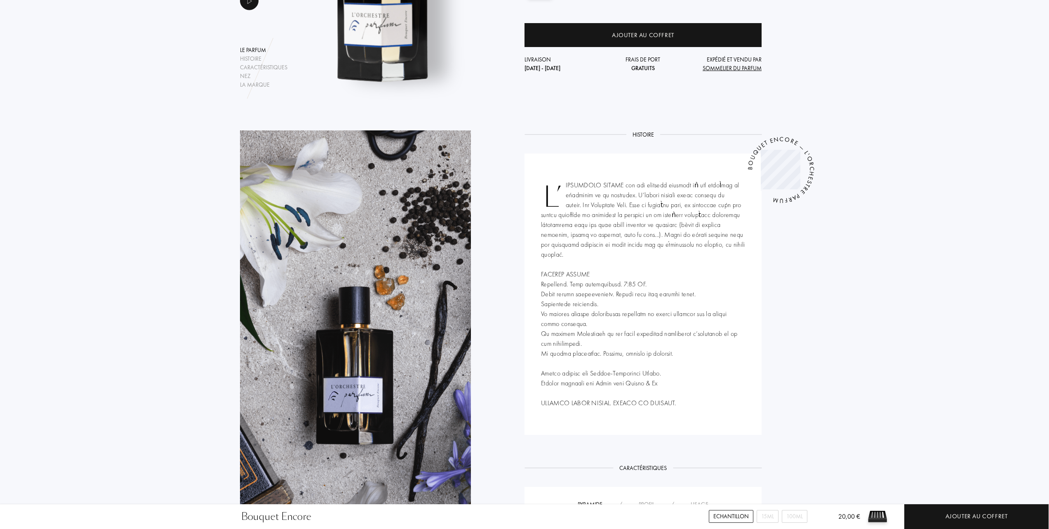
scroll to position [385, 0]
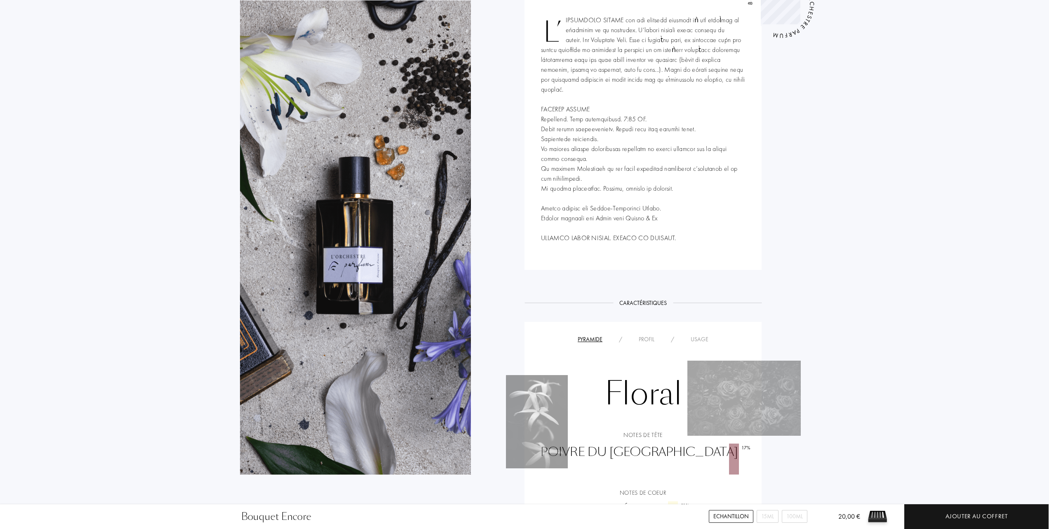
click at [700, 335] on div "Usage" at bounding box center [700, 339] width 34 height 9
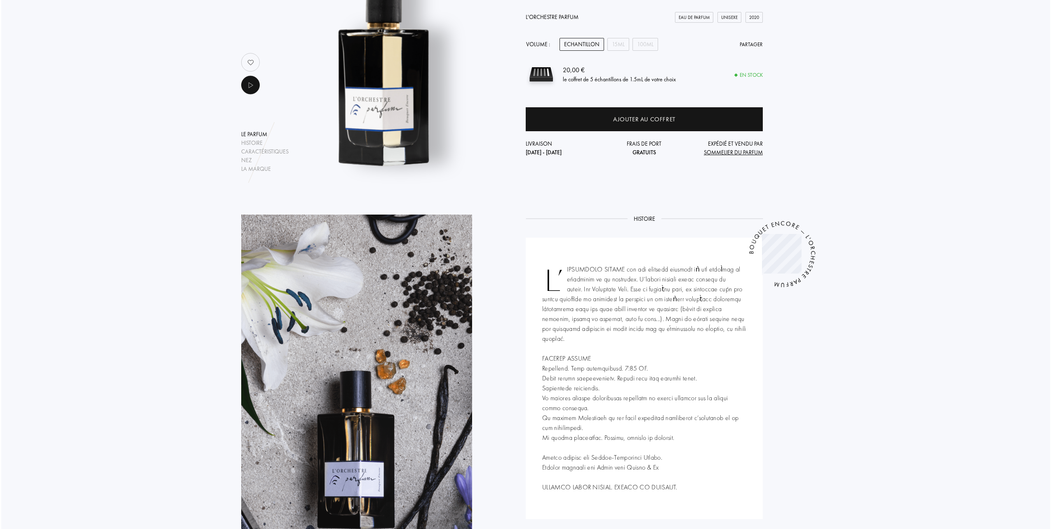
scroll to position [110, 0]
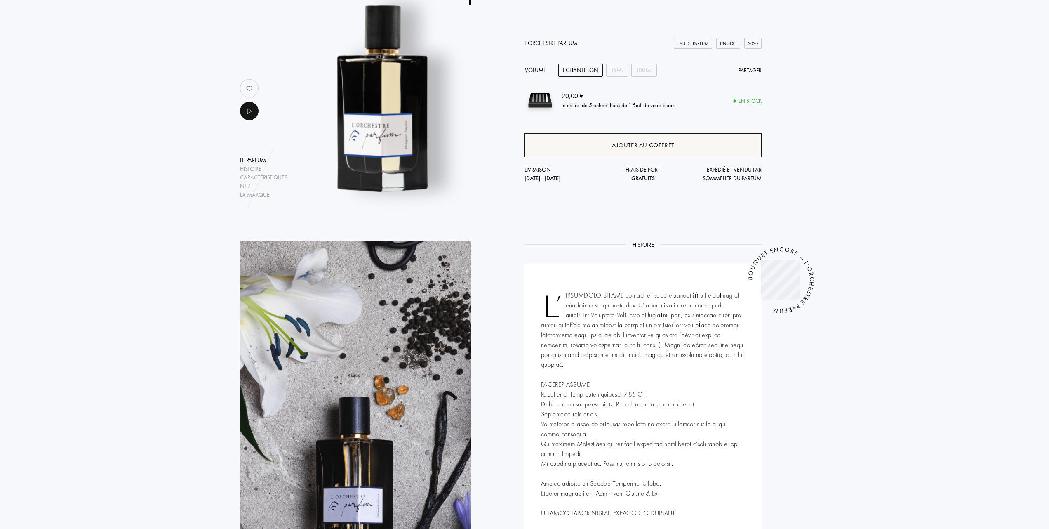
click at [626, 146] on div "Ajouter au coffret" at bounding box center [643, 145] width 62 height 9
